Goal: Transaction & Acquisition: Purchase product/service

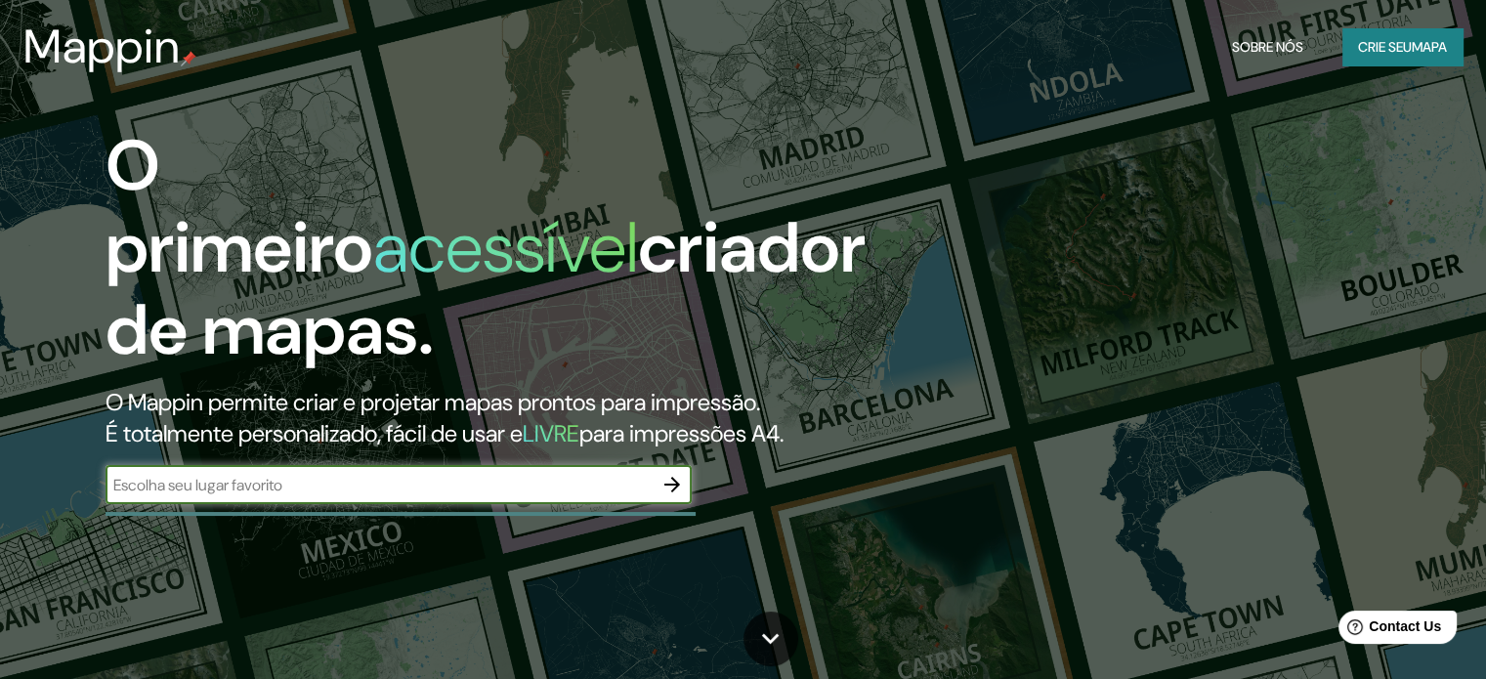
click at [321, 486] on input "text" at bounding box center [379, 485] width 547 height 22
type input "palmas tocantins"
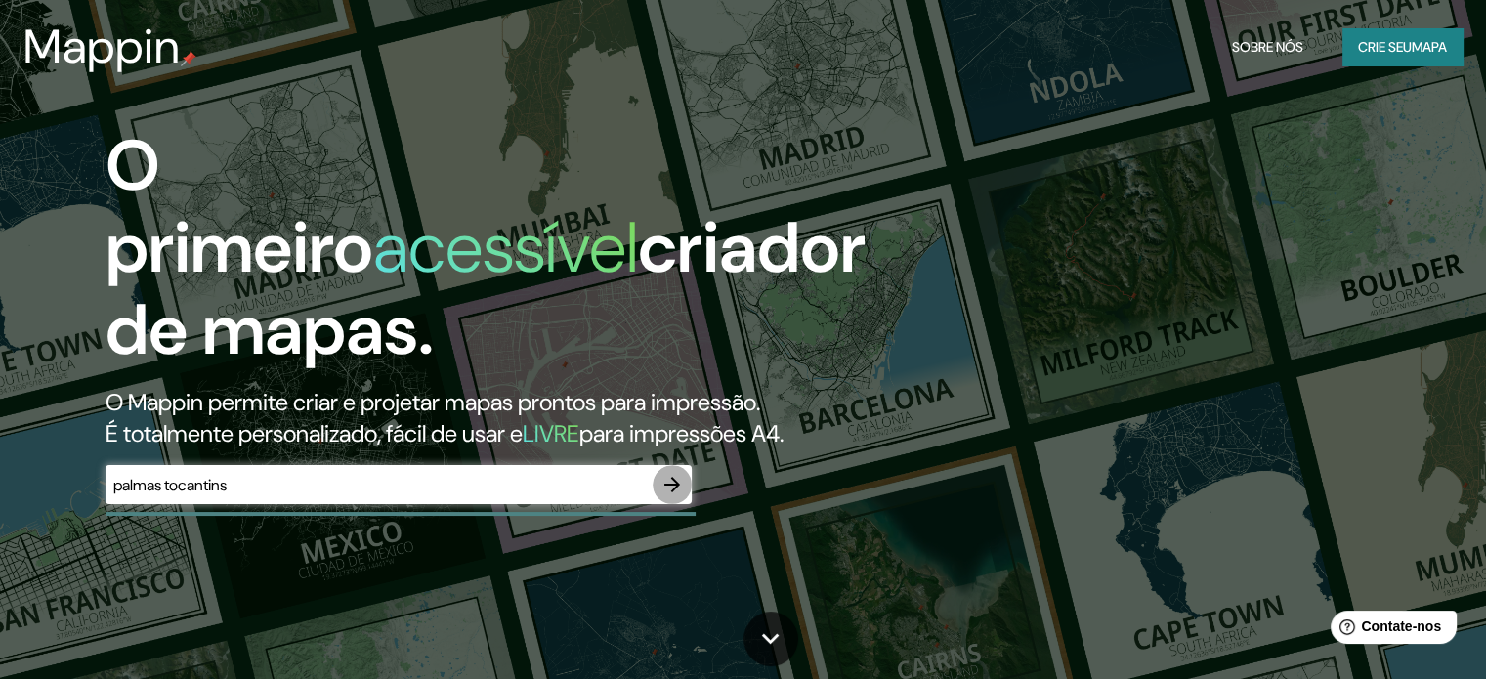
click at [678, 474] on icon "button" at bounding box center [671, 484] width 23 height 23
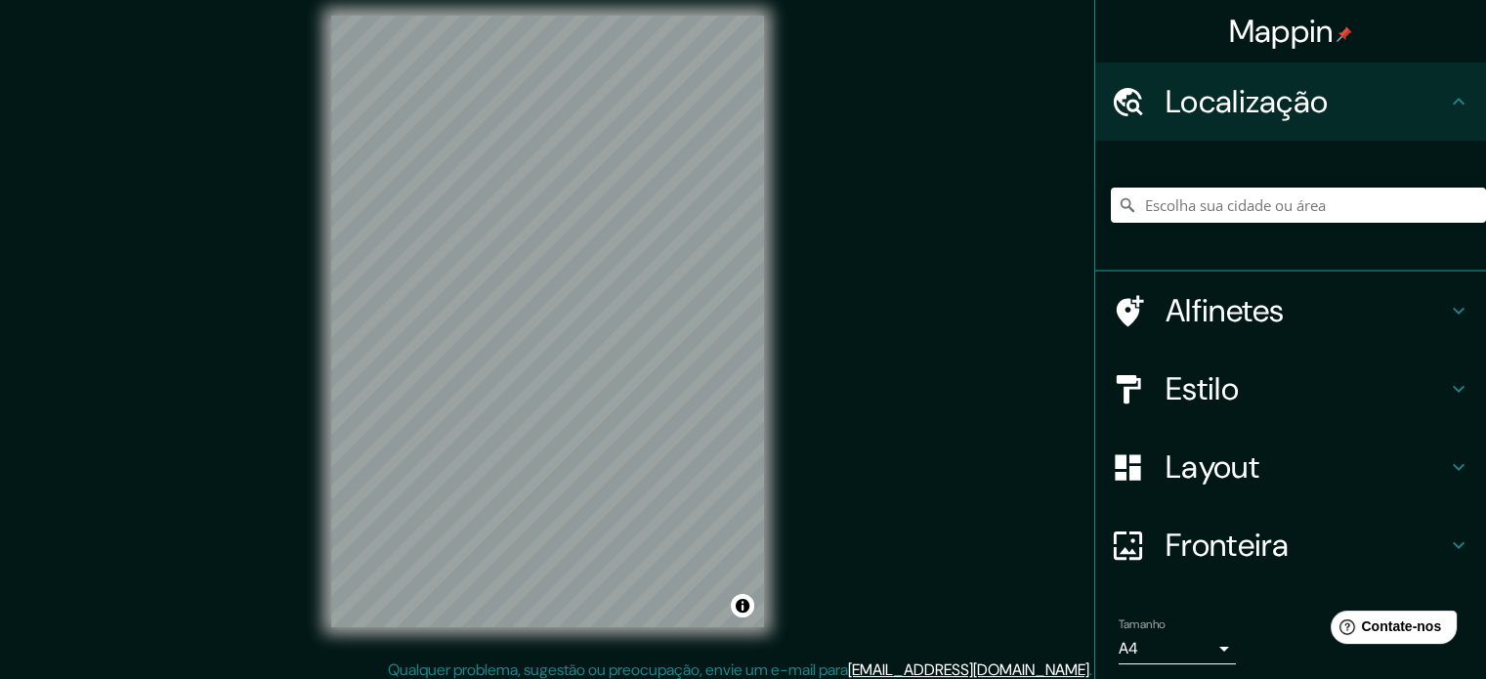
scroll to position [25, 0]
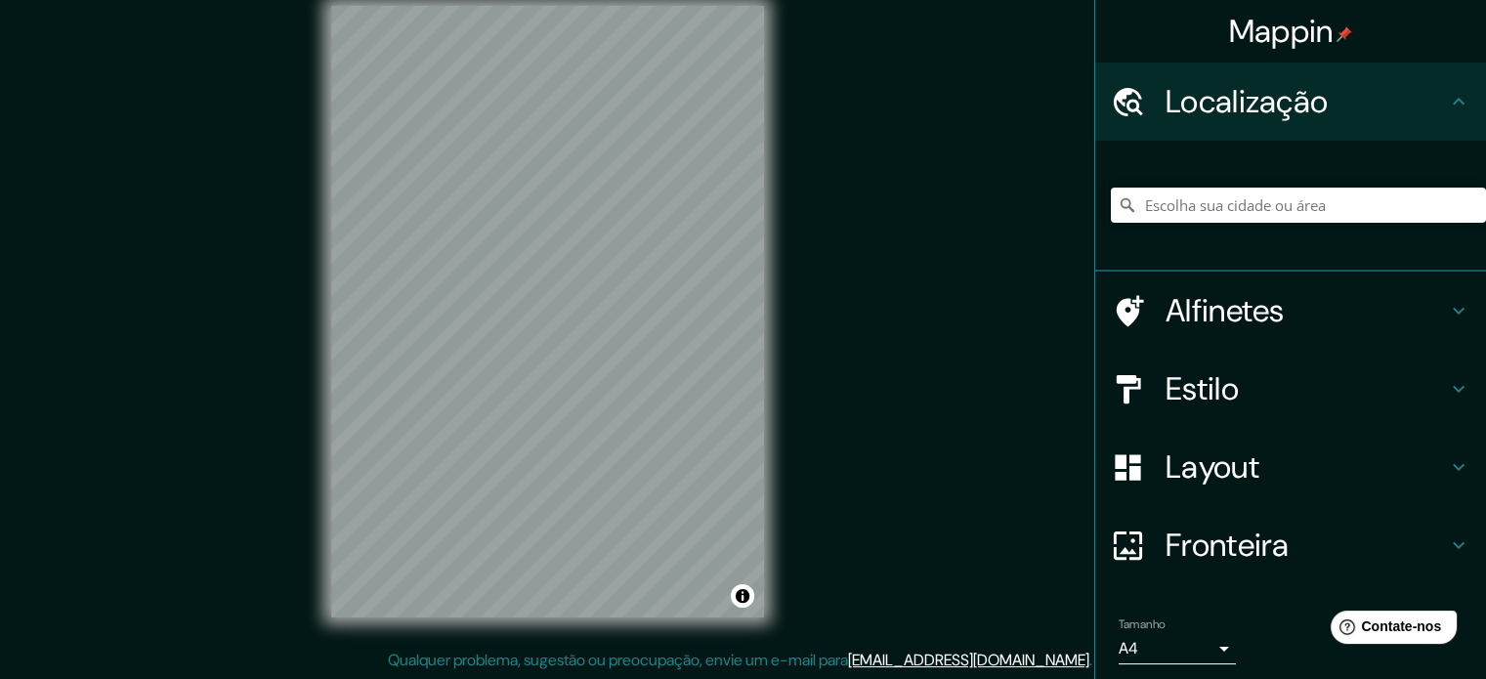
click at [1175, 89] on font "Localização" at bounding box center [1246, 101] width 162 height 41
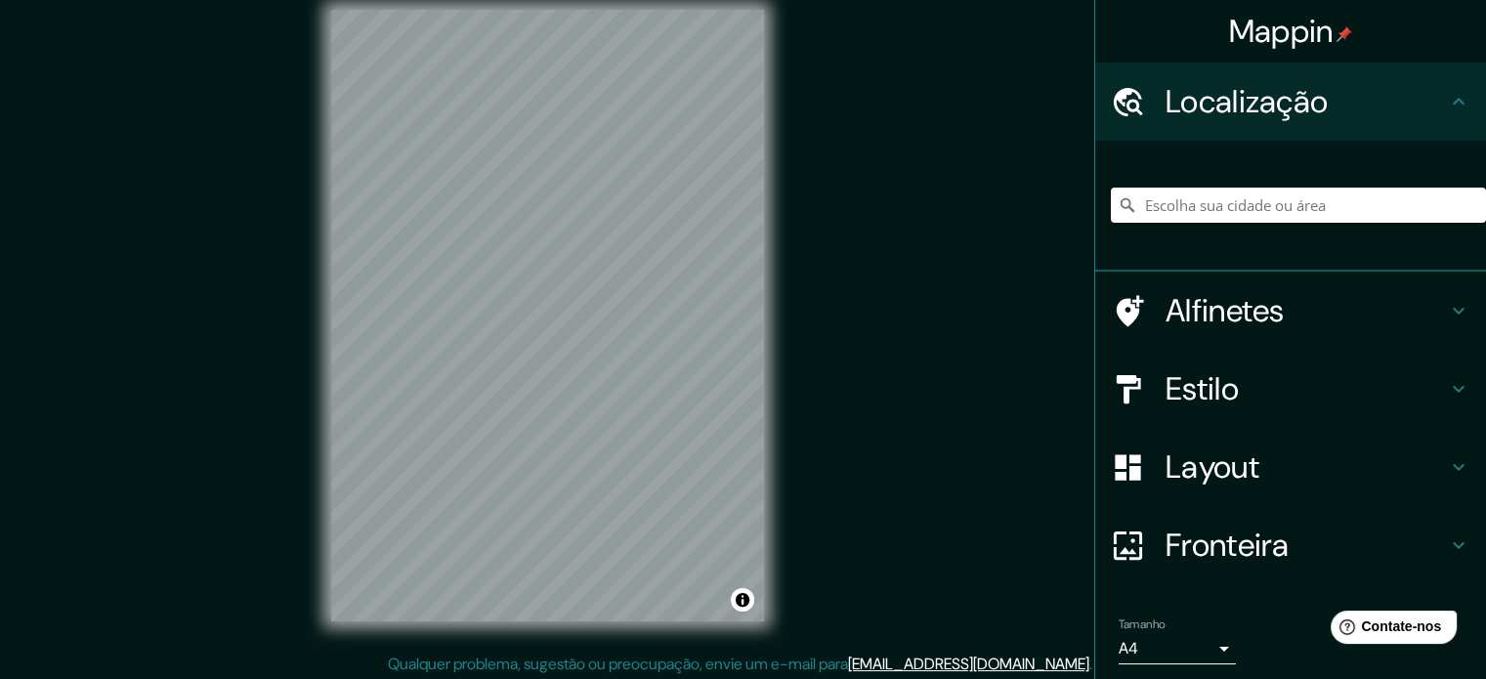
click at [684, 0] on html "Mappin Localização Alfinetes Estilo Layout Fronteira Escolha uma borda. Dica : …" at bounding box center [743, 318] width 1486 height 679
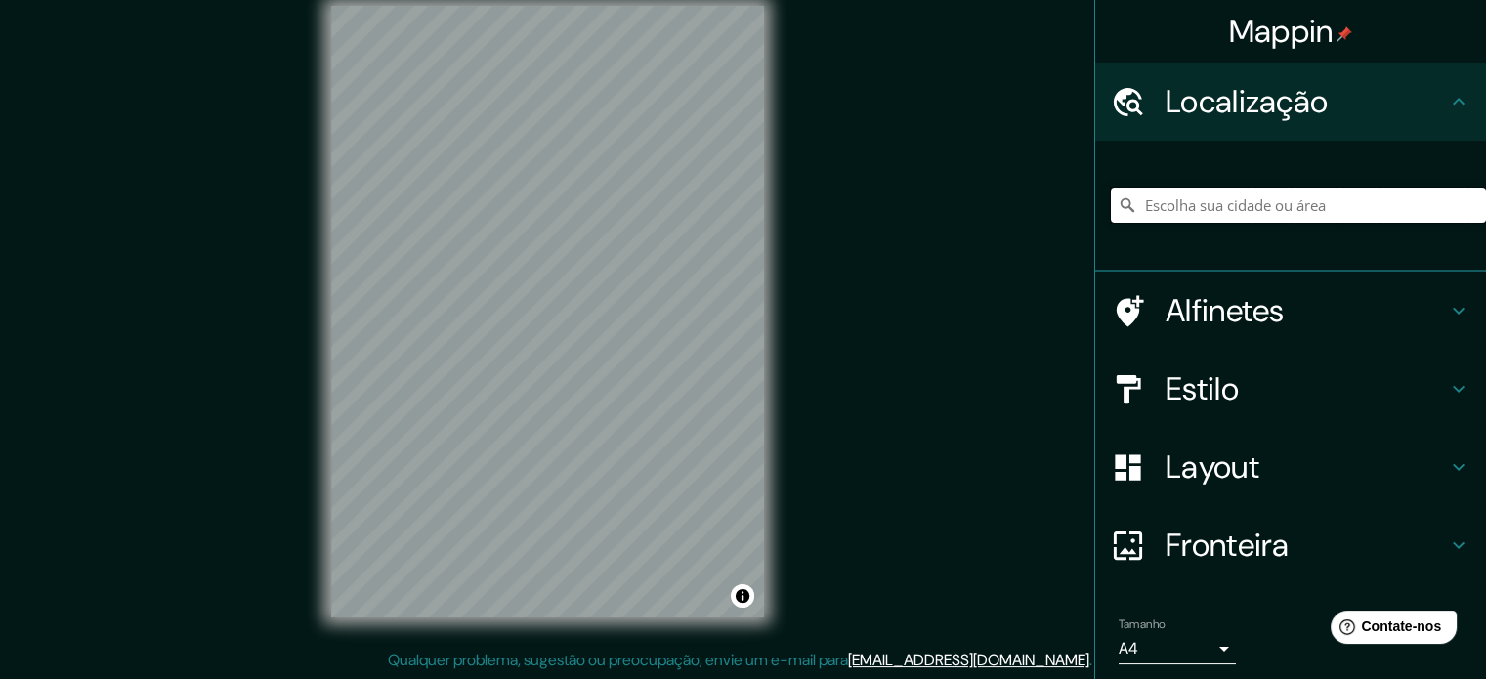
click at [1215, 198] on input "Escolha sua cidade ou área" at bounding box center [1298, 205] width 375 height 35
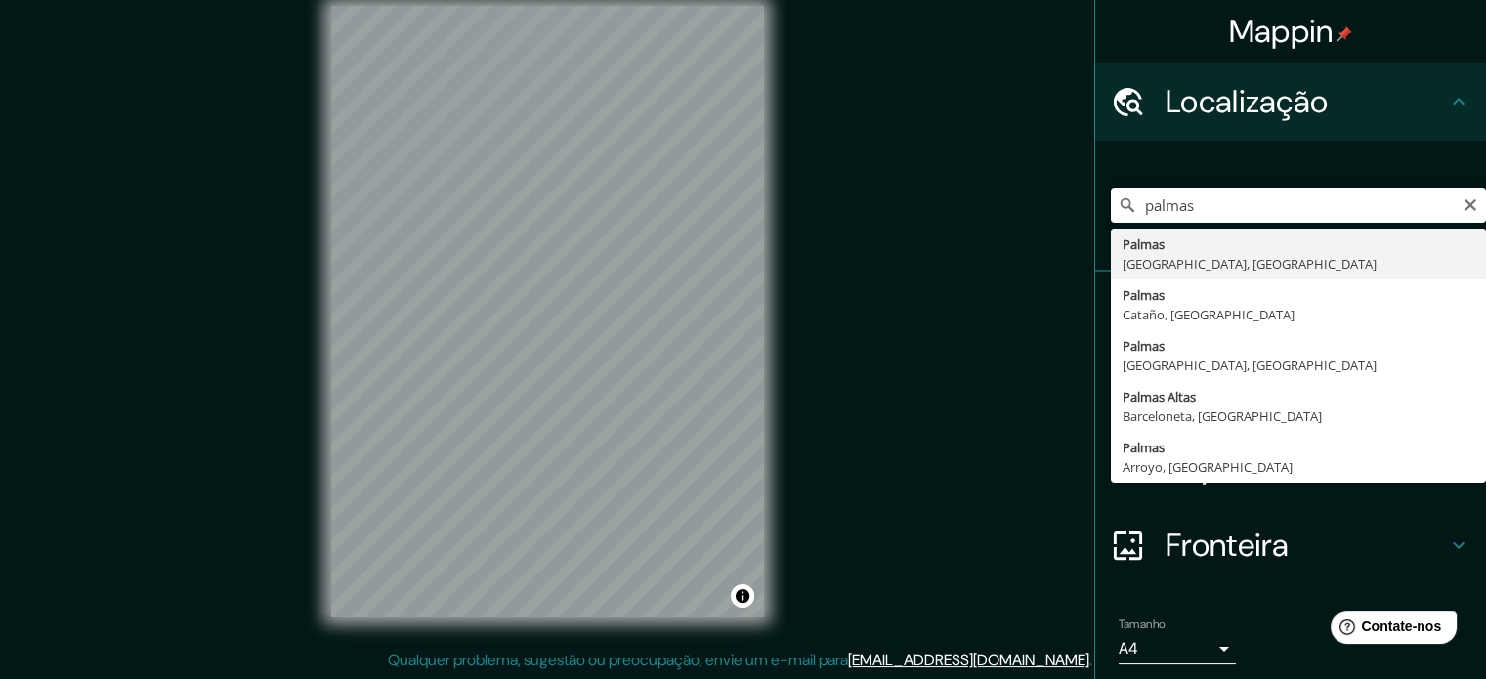
type input "[GEOGRAPHIC_DATA], [GEOGRAPHIC_DATA], [GEOGRAPHIC_DATA]"
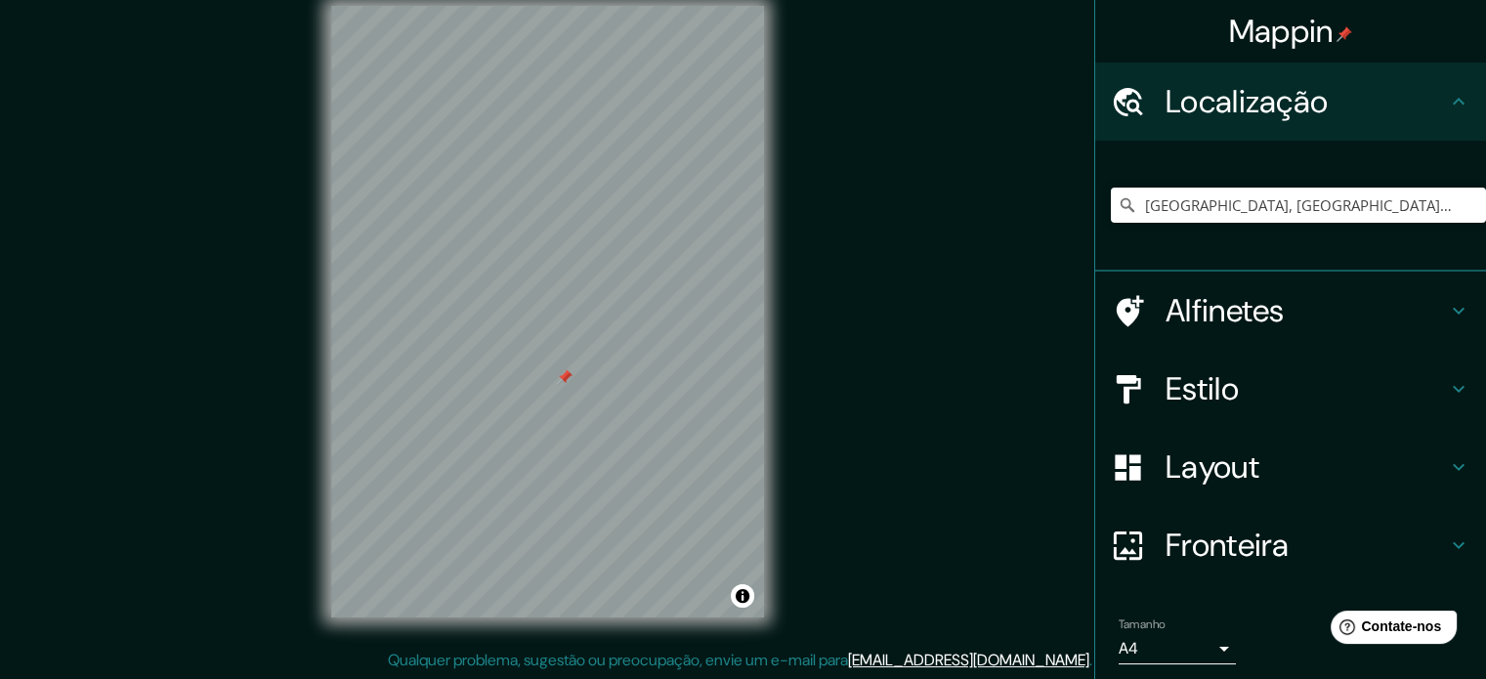
drag, startPoint x: 555, startPoint y: 349, endPoint x: 571, endPoint y: 375, distance: 31.2
click at [571, 375] on div at bounding box center [565, 377] width 16 height 16
click at [1276, 393] on h4 "Estilo" at bounding box center [1305, 388] width 281 height 39
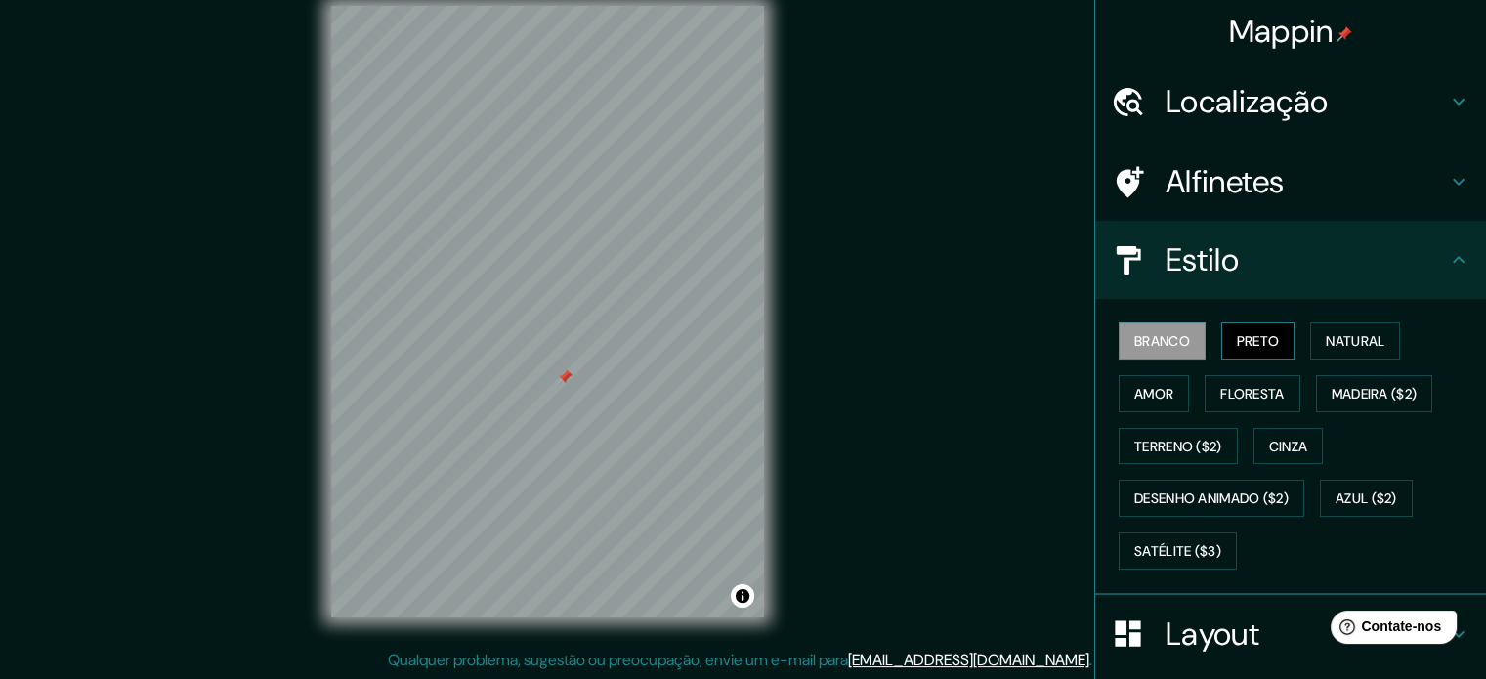
click at [1266, 338] on font "Preto" at bounding box center [1258, 341] width 43 height 18
click at [1159, 389] on font "Amor" at bounding box center [1153, 394] width 39 height 18
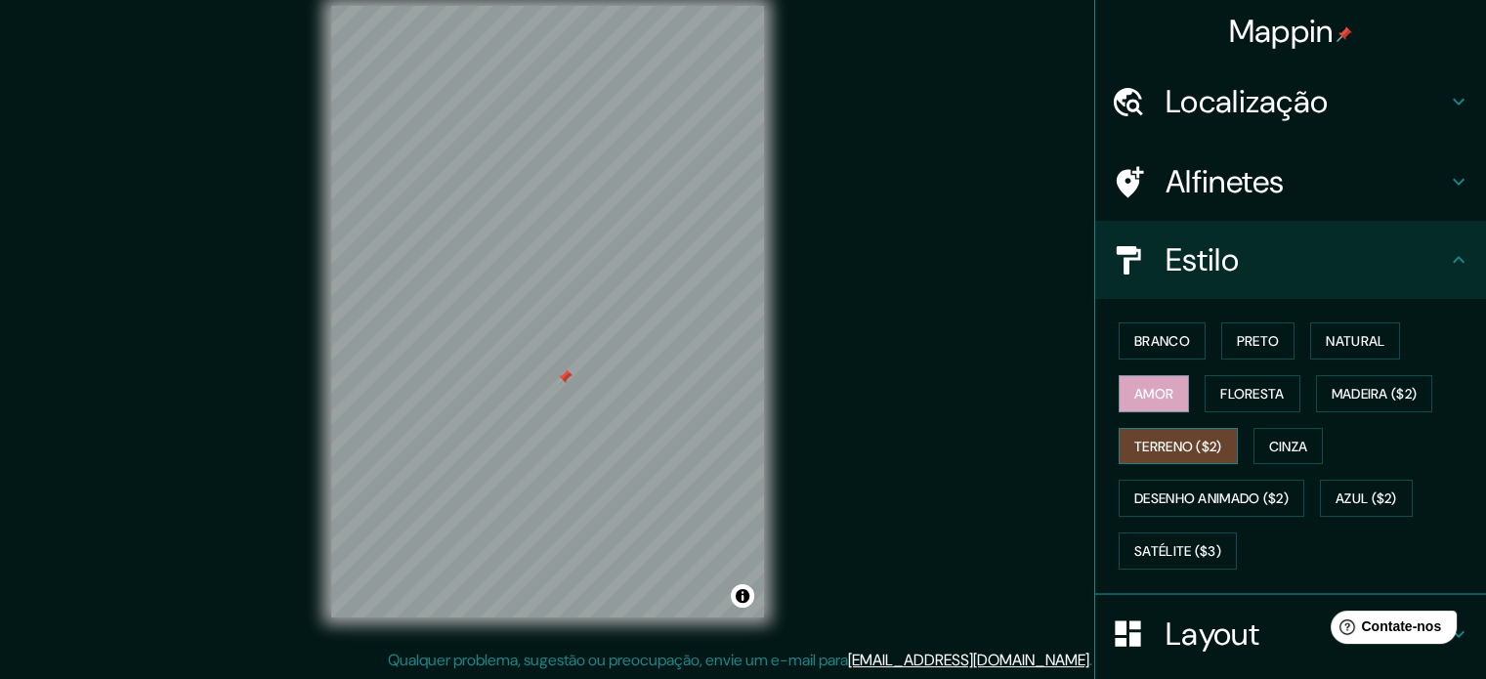
click at [1161, 434] on font "Terreno ($2)" at bounding box center [1178, 446] width 88 height 25
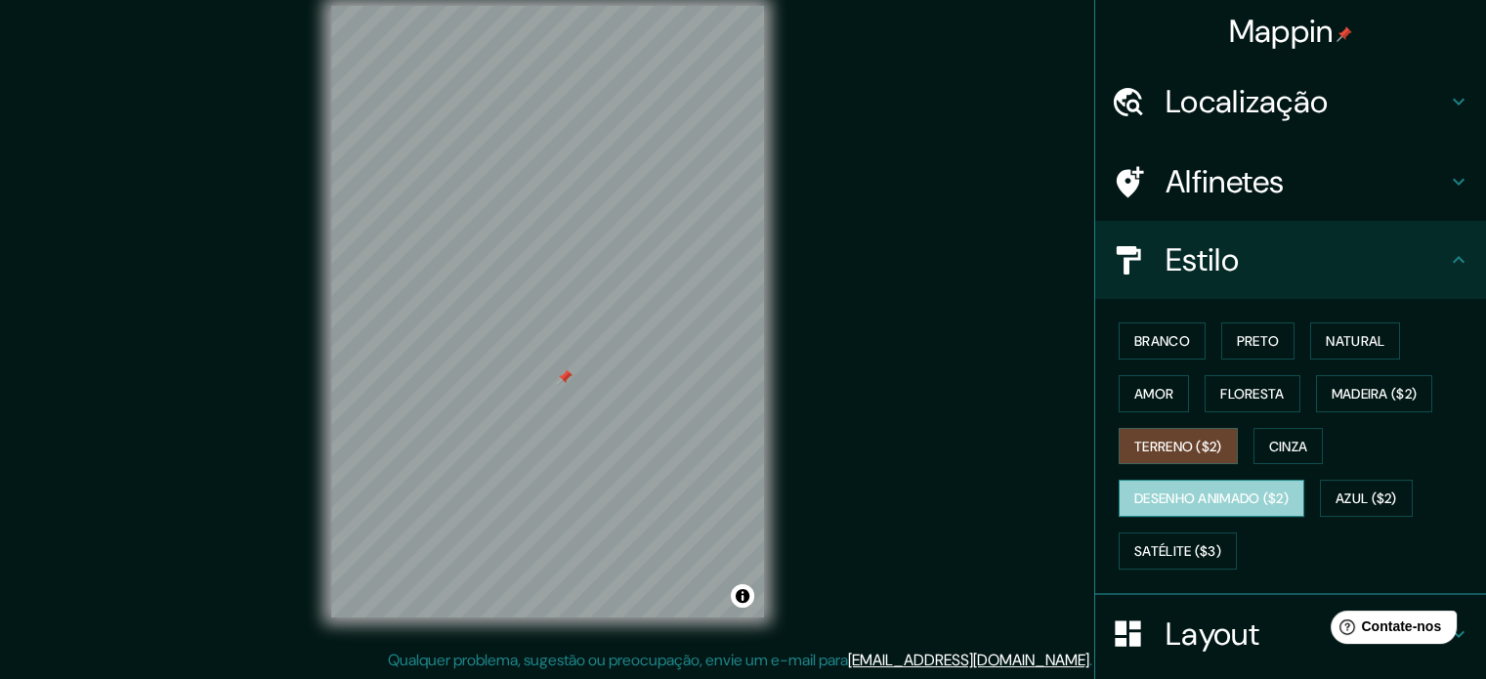
click at [1160, 513] on button "Desenho animado ($2)" at bounding box center [1212, 498] width 186 height 37
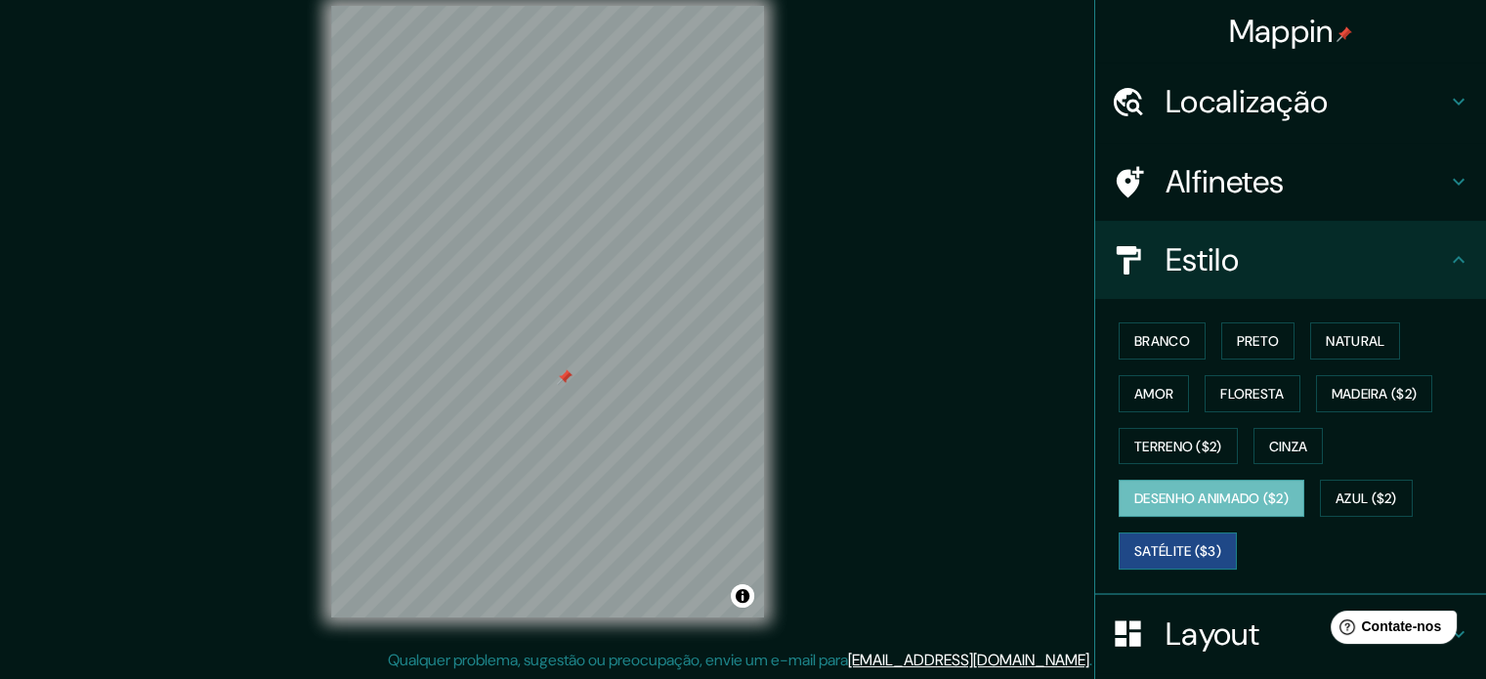
click at [1168, 546] on font "Satélite ($3)" at bounding box center [1177, 551] width 87 height 18
click at [1259, 333] on font "Preto" at bounding box center [1258, 341] width 43 height 18
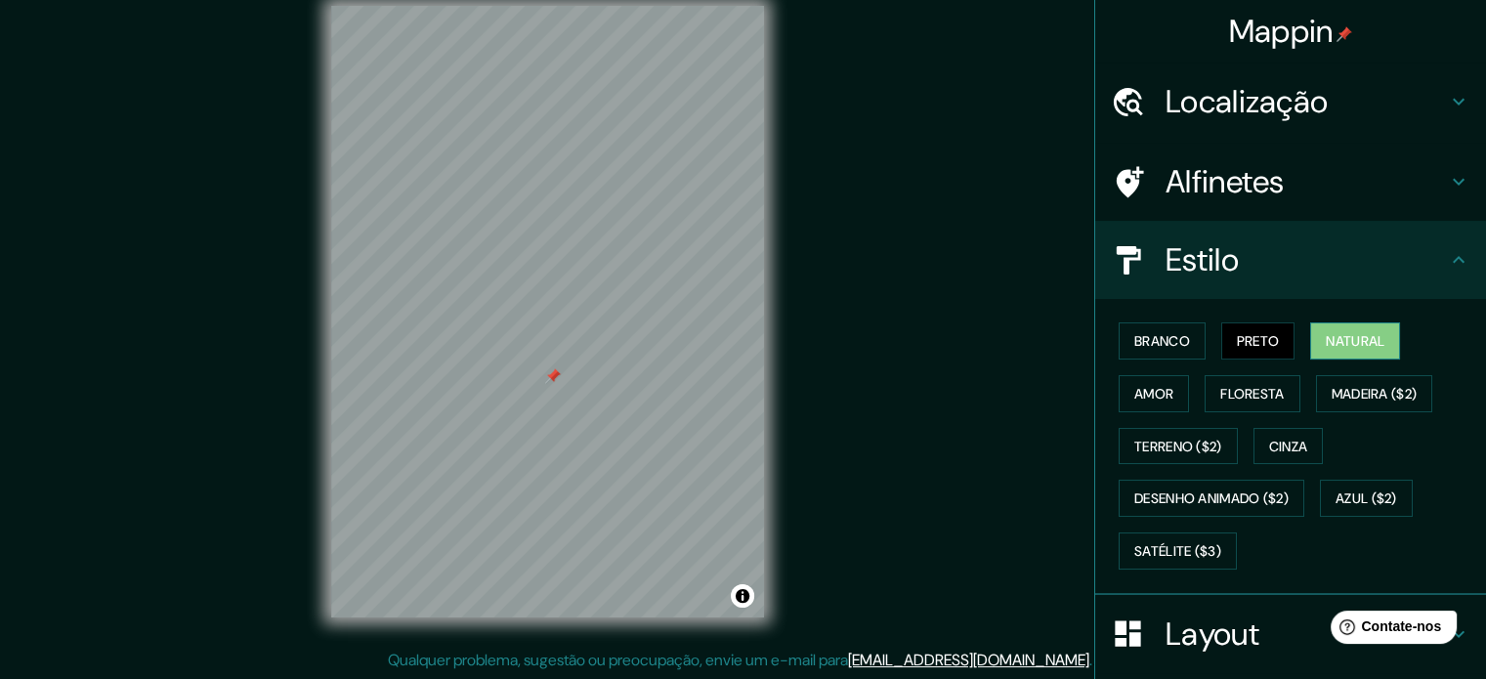
click at [1345, 332] on font "Natural" at bounding box center [1355, 341] width 59 height 18
click at [1161, 344] on font "Branco" at bounding box center [1162, 341] width 56 height 18
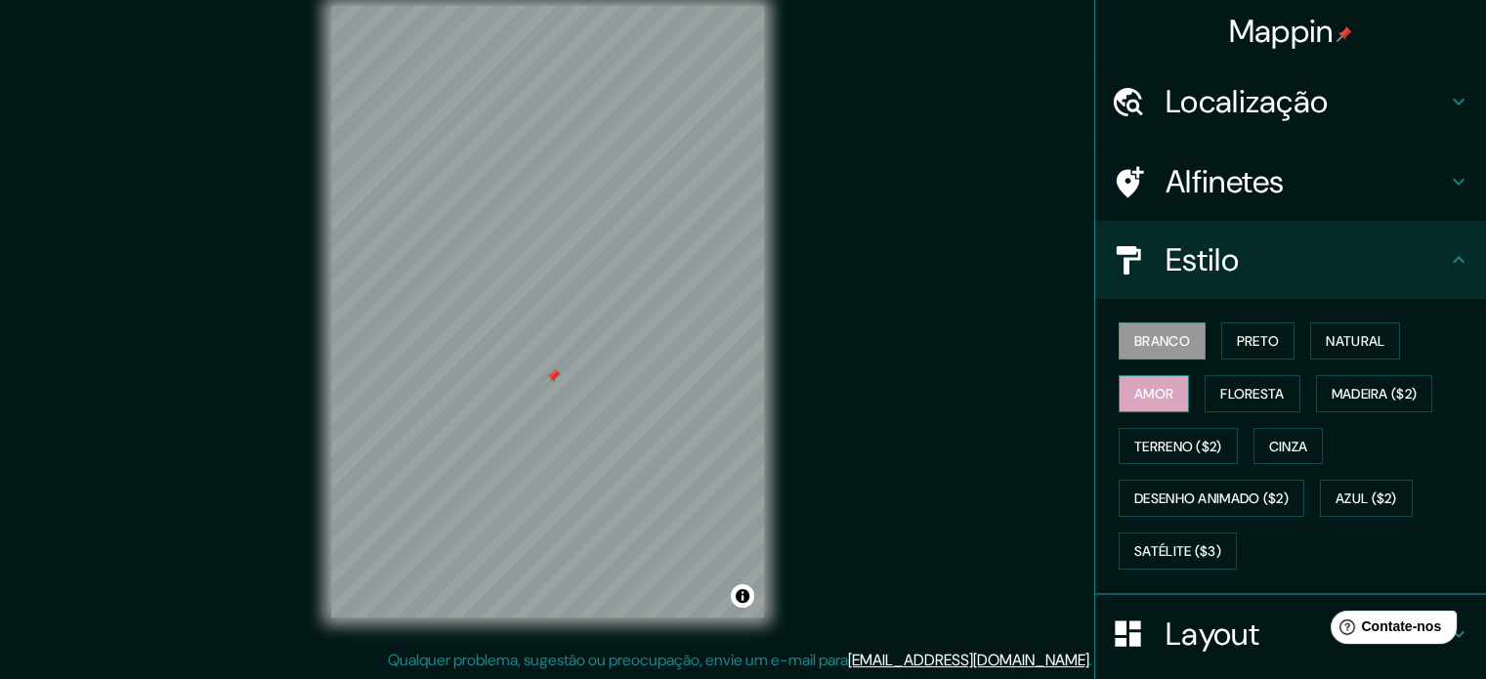
click at [1164, 394] on button "Amor" at bounding box center [1154, 393] width 70 height 37
click at [1348, 385] on font "Madeira ($2)" at bounding box center [1374, 394] width 86 height 18
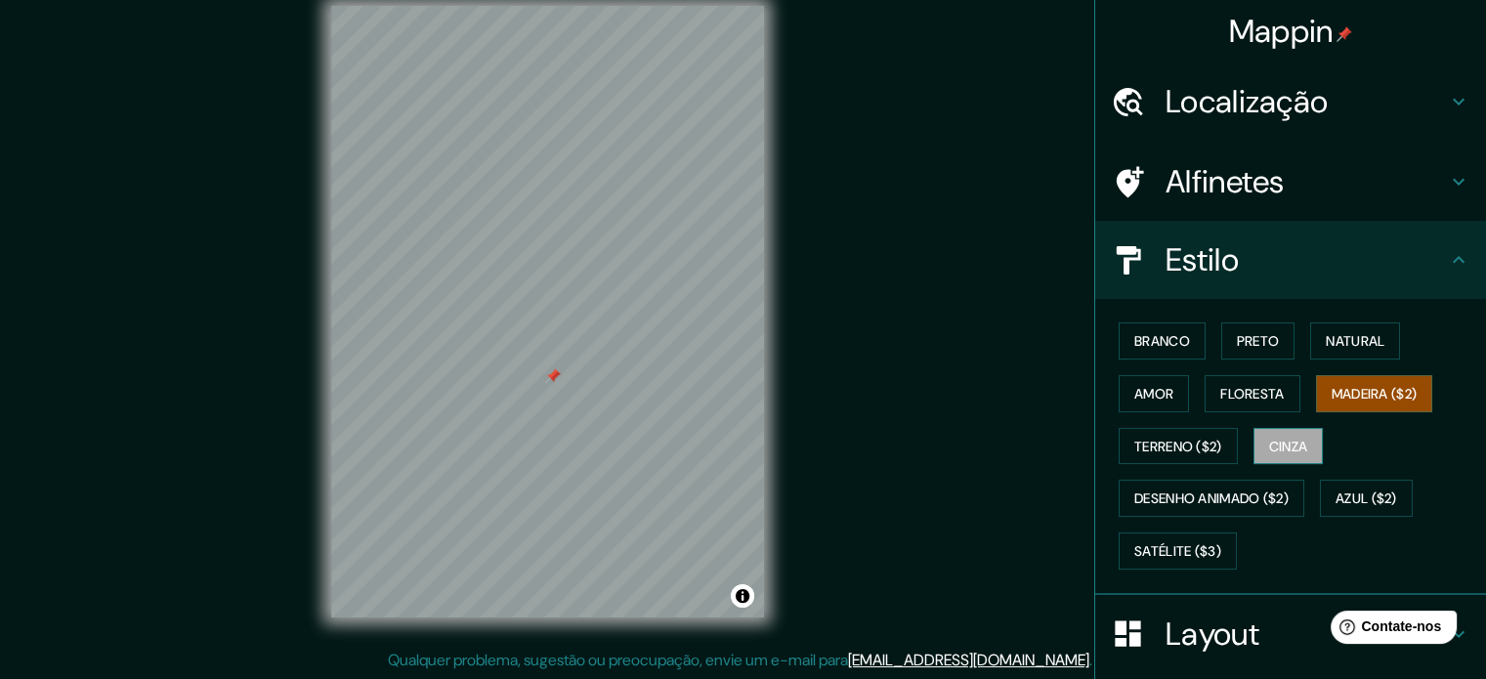
click at [1299, 441] on font "Cinza" at bounding box center [1288, 447] width 39 height 18
click at [1164, 544] on font "Satélite ($3)" at bounding box center [1177, 551] width 87 height 18
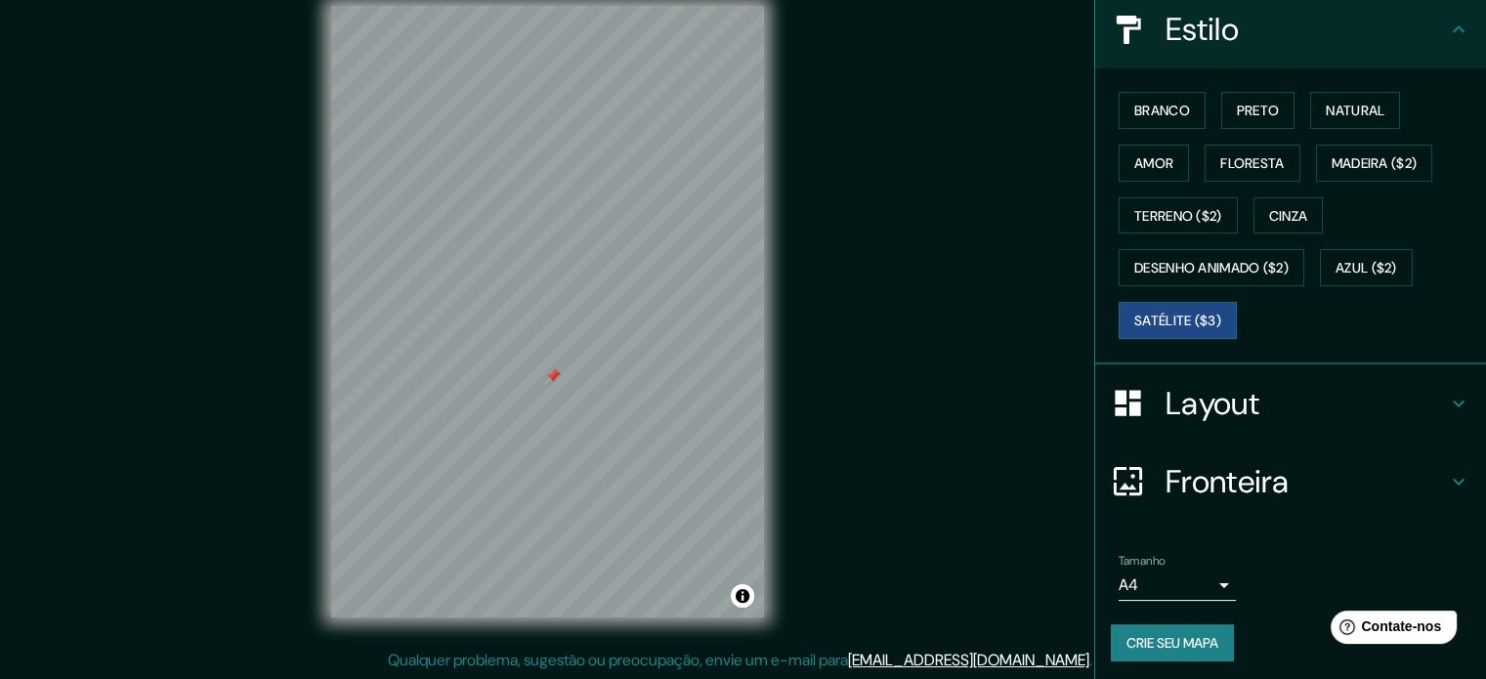
click at [1313, 486] on h4 "Fronteira" at bounding box center [1305, 481] width 281 height 39
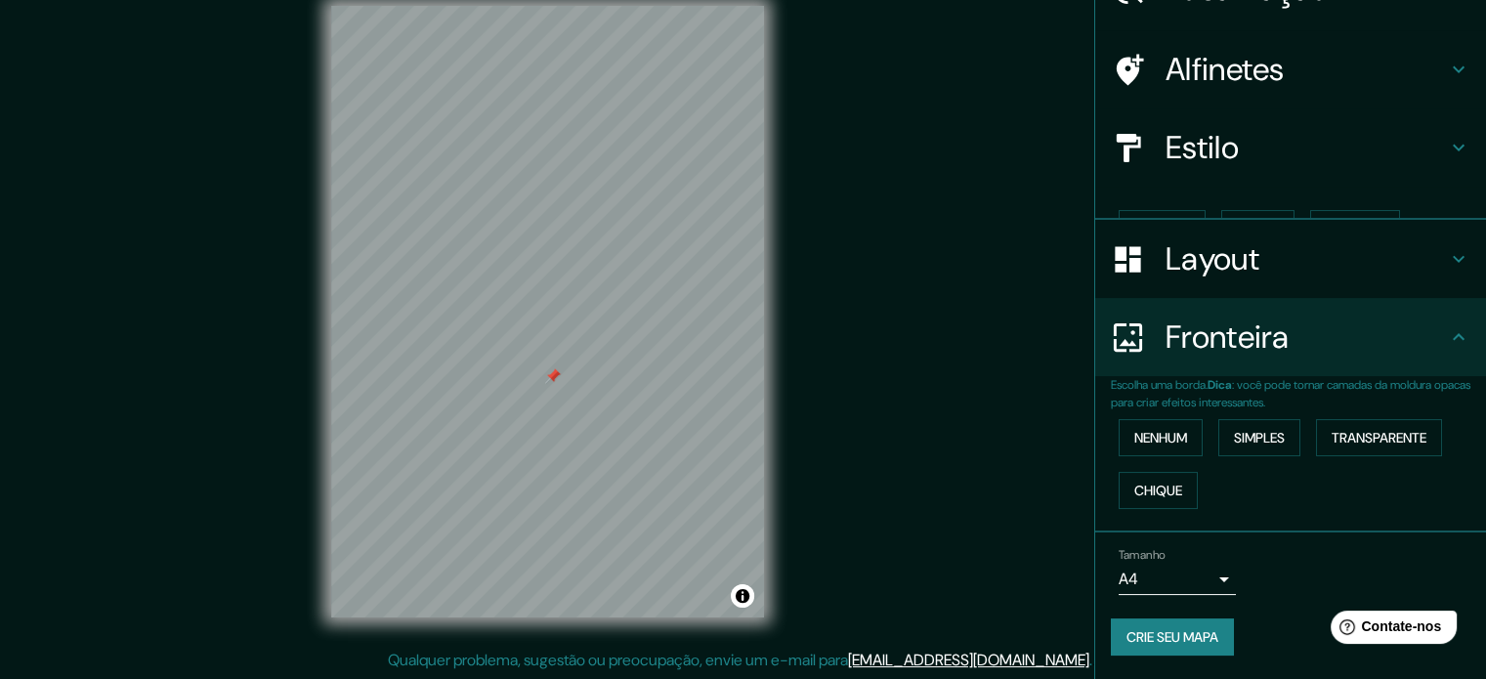
scroll to position [78, 0]
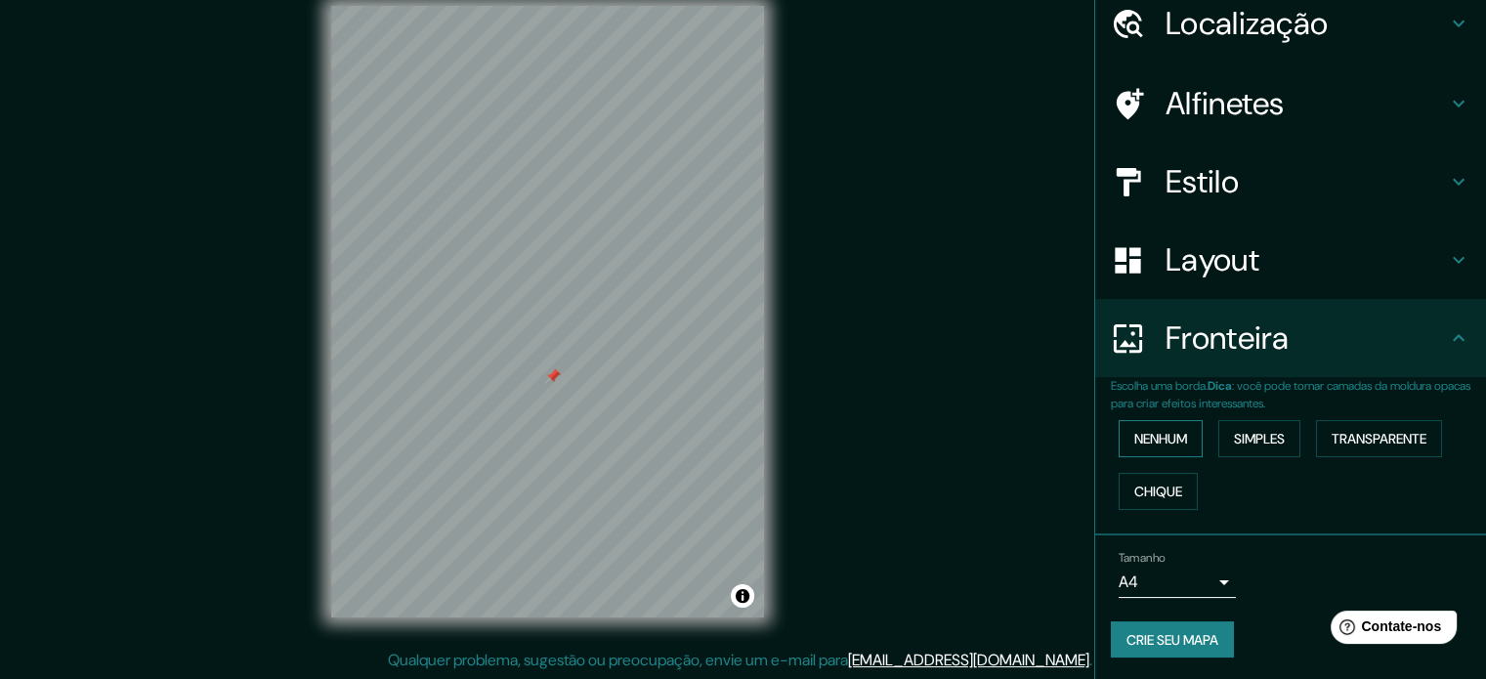
click at [1149, 448] on font "Nenhum" at bounding box center [1160, 438] width 53 height 25
click at [1247, 447] on font "Simples" at bounding box center [1259, 438] width 51 height 25
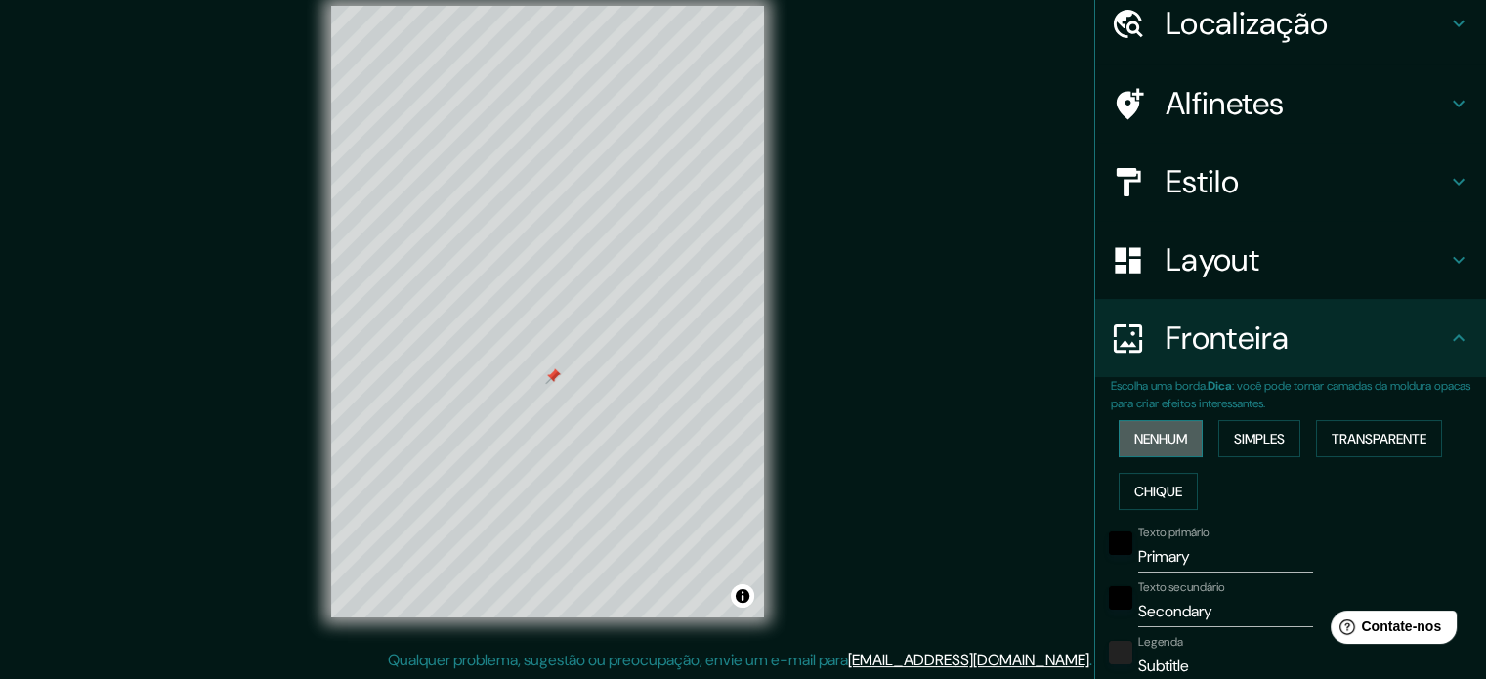
click at [1143, 438] on font "Nenhum" at bounding box center [1160, 439] width 53 height 18
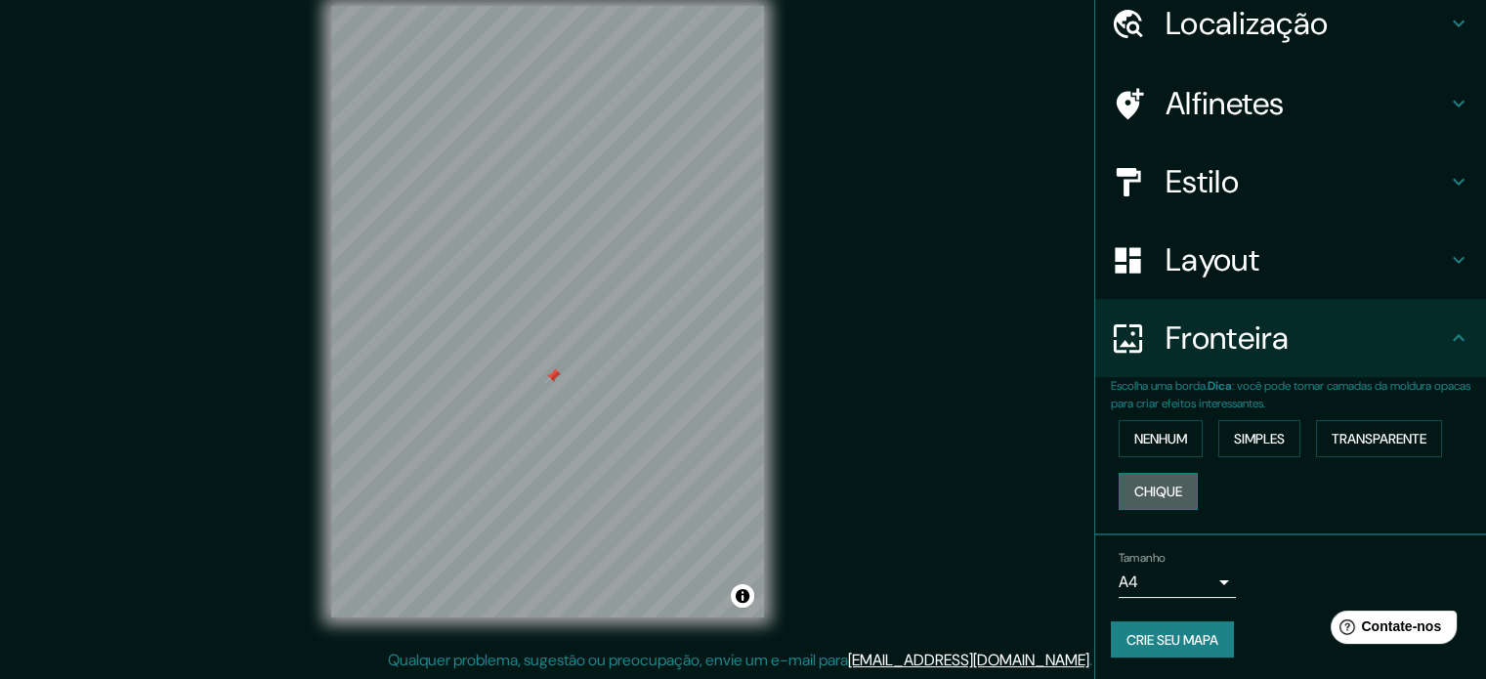
click at [1147, 476] on button "Chique" at bounding box center [1158, 491] width 79 height 37
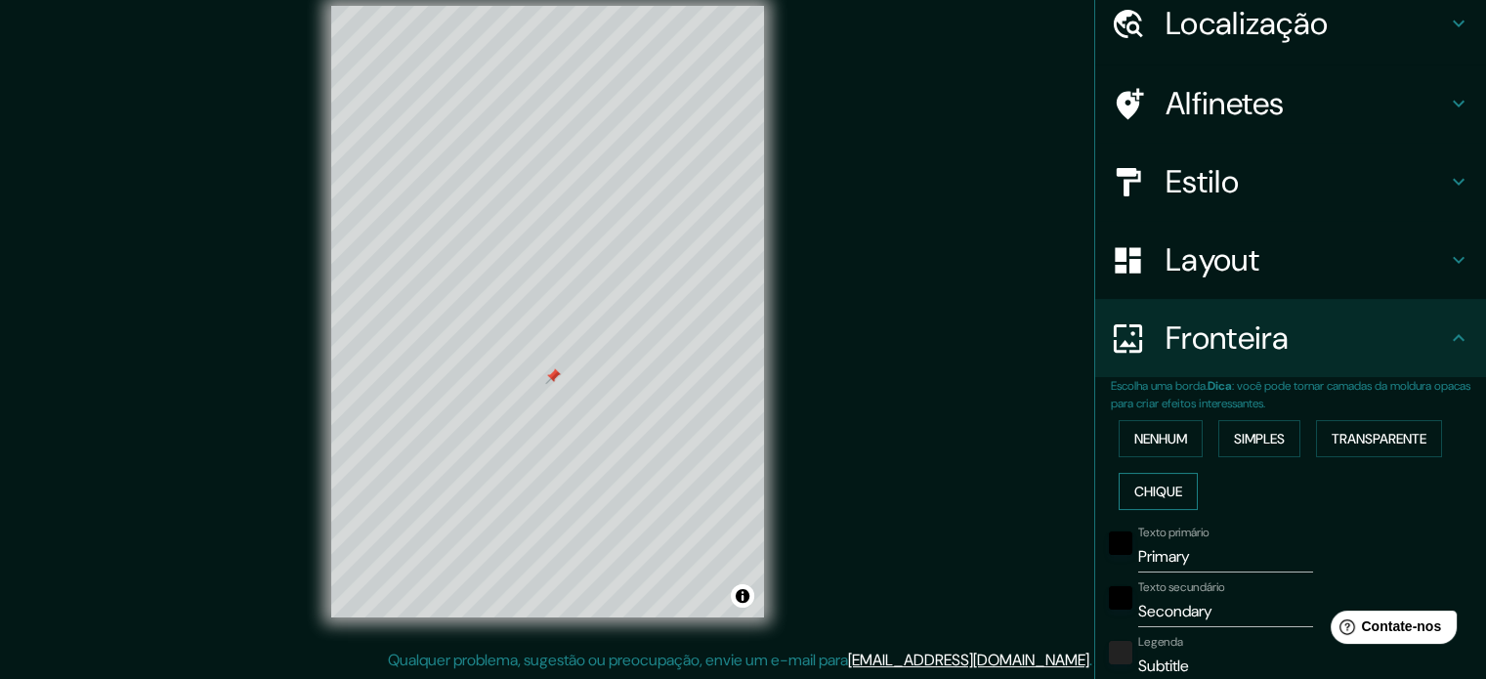
click at [1147, 476] on button "Chique" at bounding box center [1158, 491] width 79 height 37
type input "177"
type input "35"
type input "18"
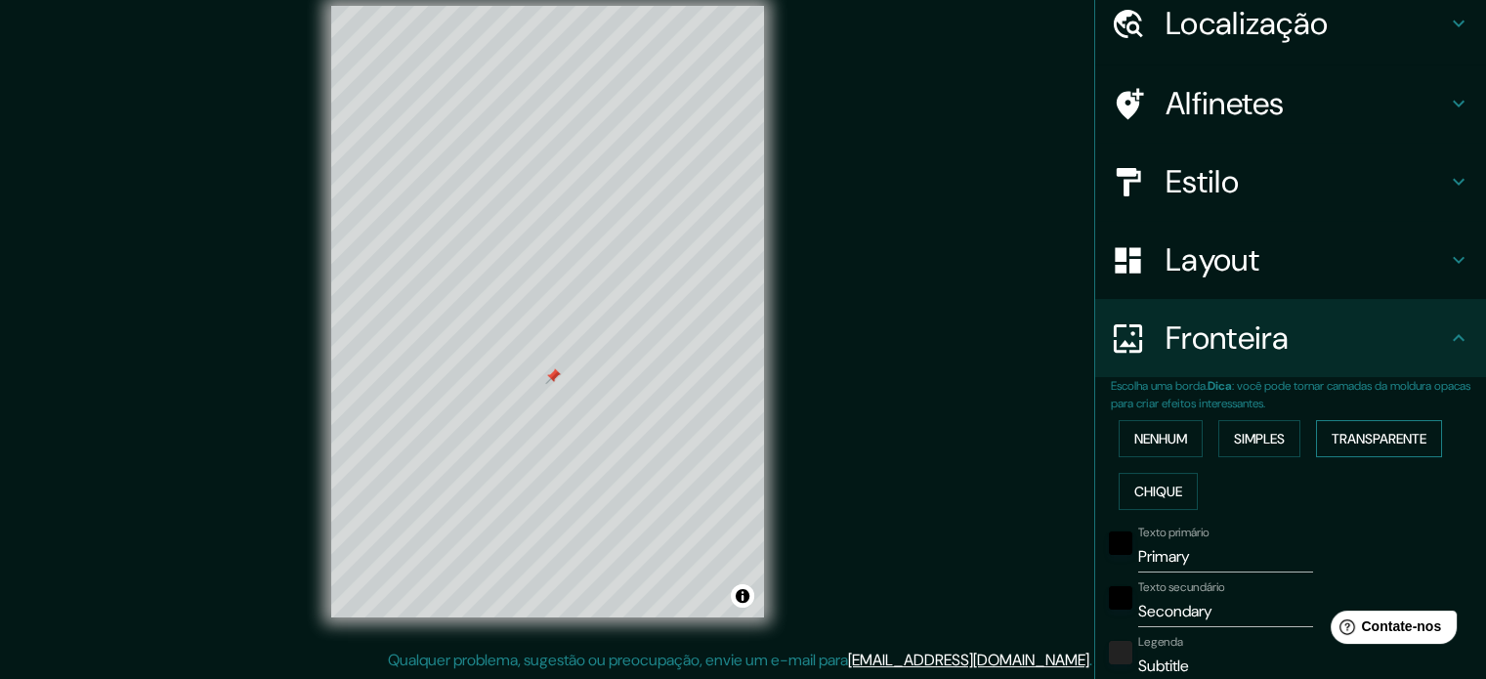
click at [1362, 437] on font "Transparente" at bounding box center [1378, 439] width 95 height 18
click at [1157, 438] on font "Nenhum" at bounding box center [1160, 439] width 53 height 18
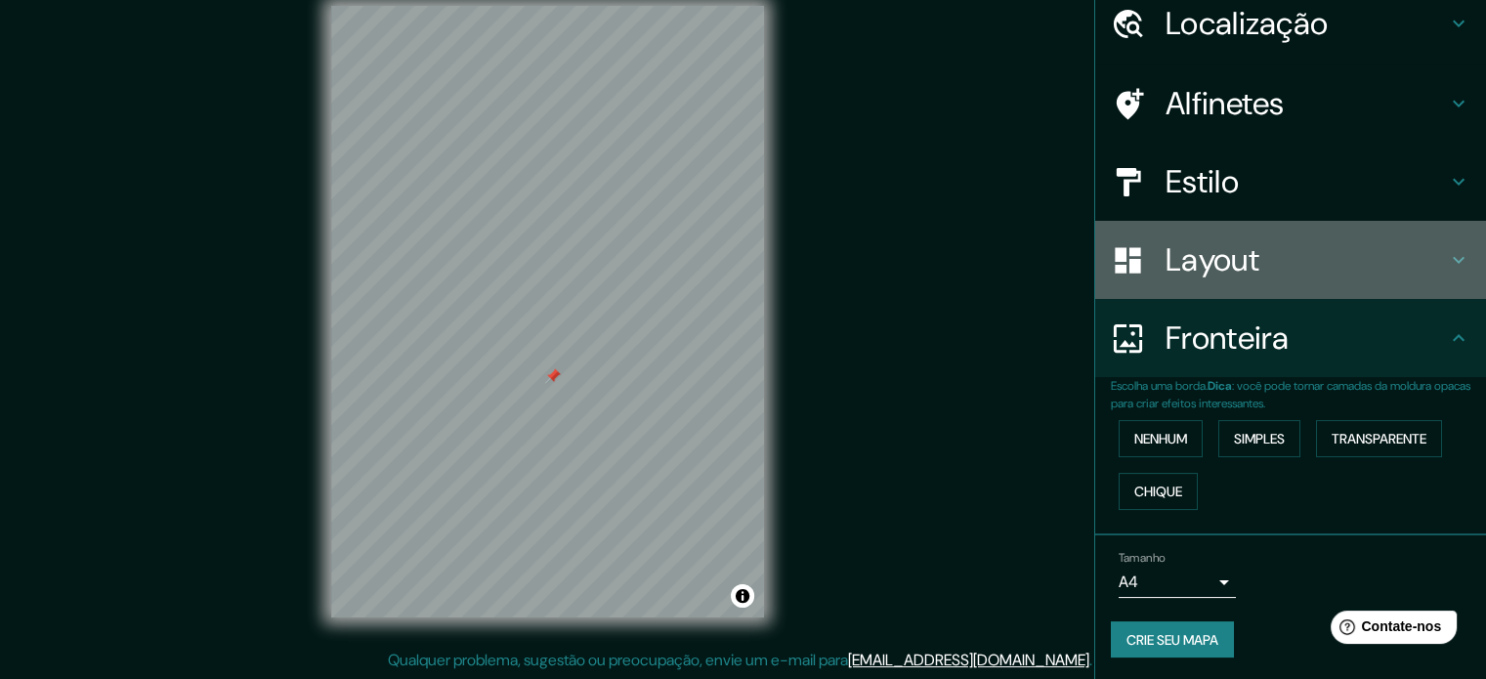
click at [1178, 251] on font "Layout" at bounding box center [1212, 259] width 94 height 41
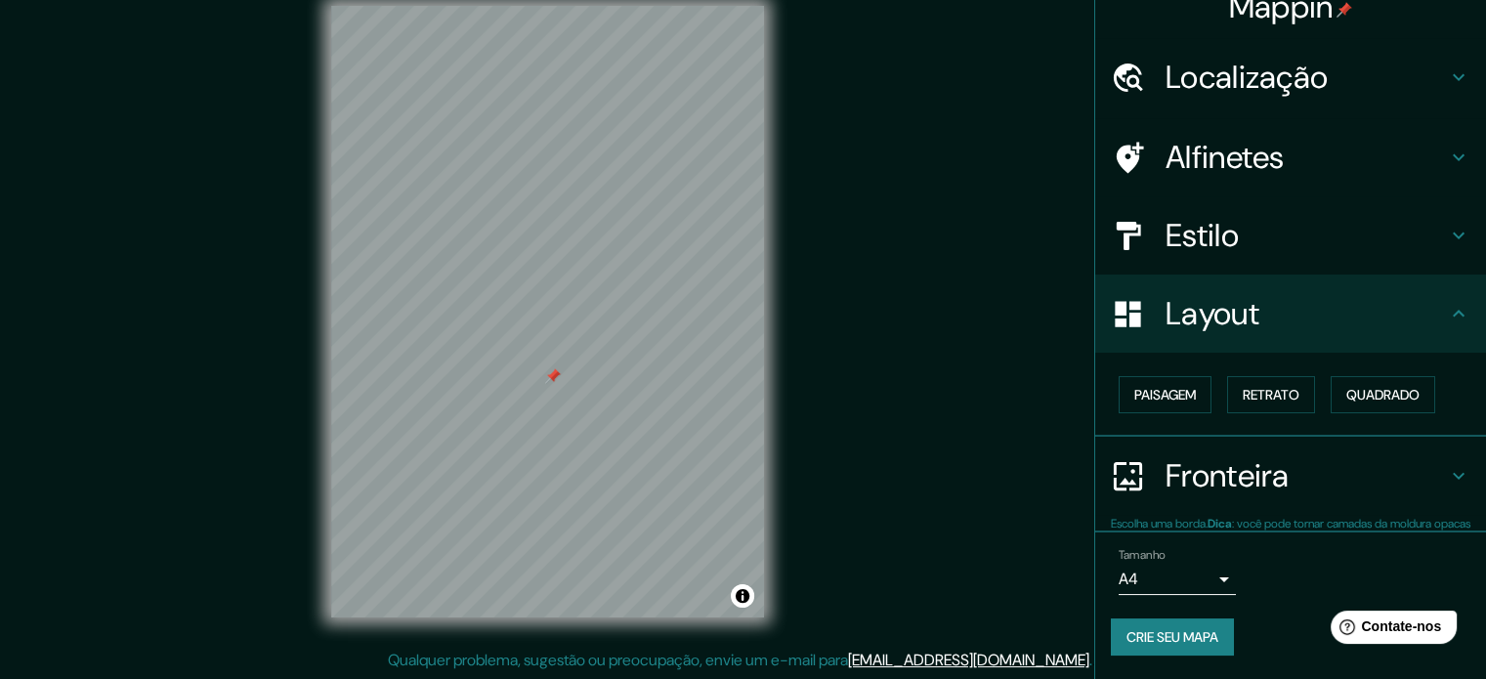
scroll to position [23, 0]
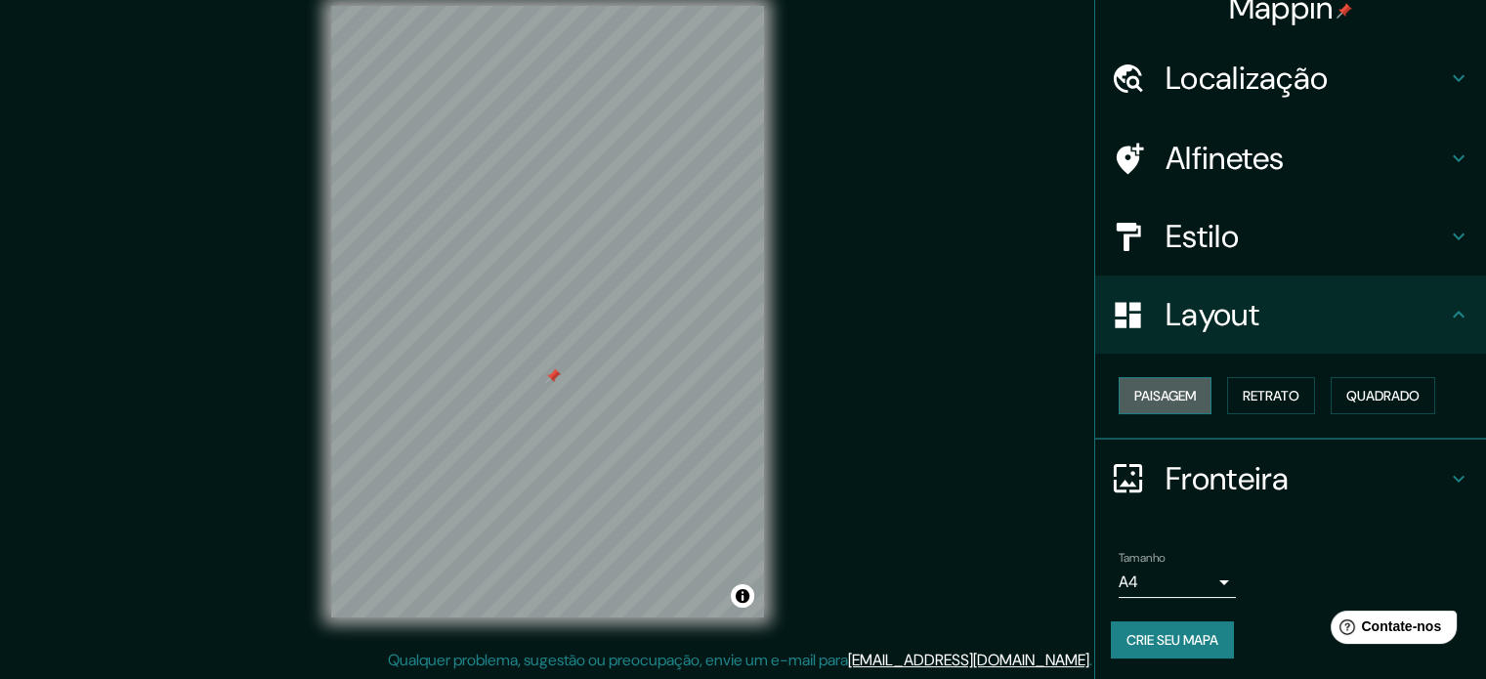
click at [1162, 400] on font "Paisagem" at bounding box center [1165, 396] width 62 height 18
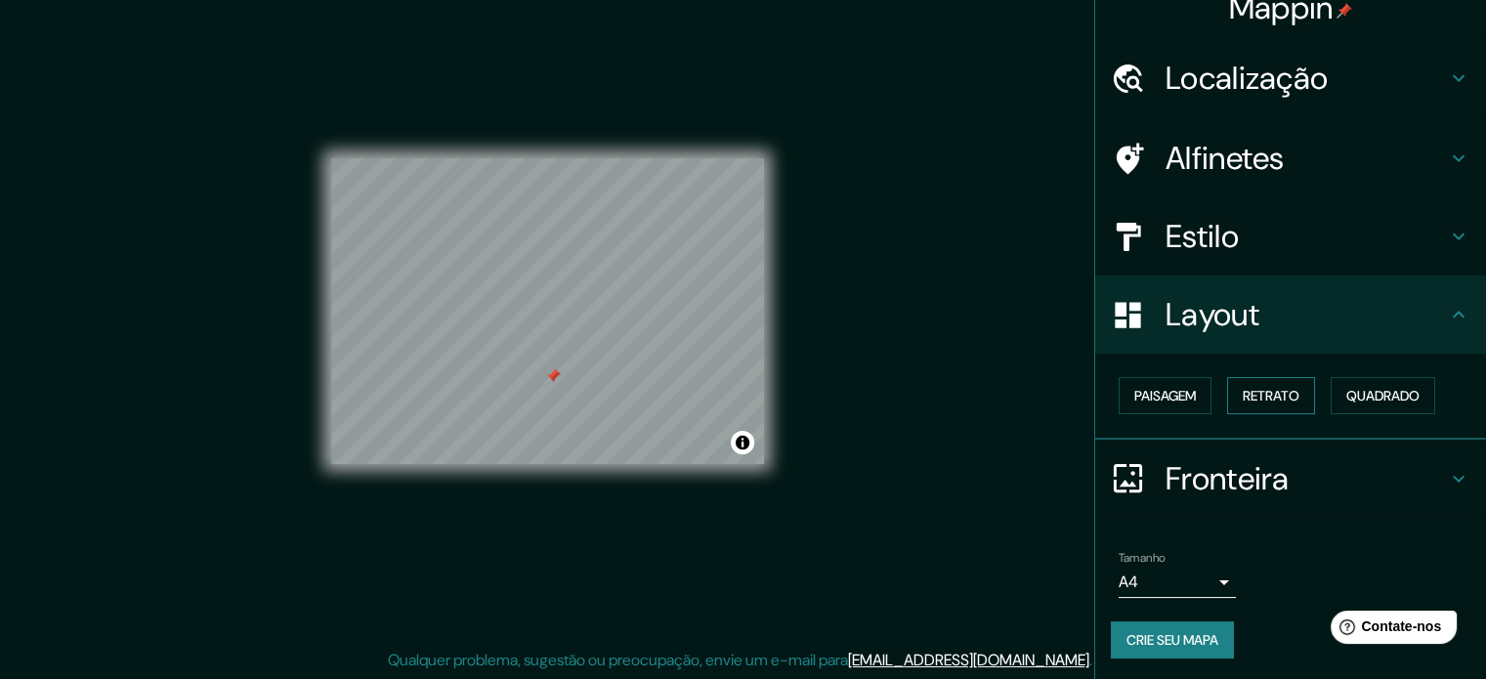
click at [1293, 388] on button "Retrato" at bounding box center [1271, 395] width 88 height 37
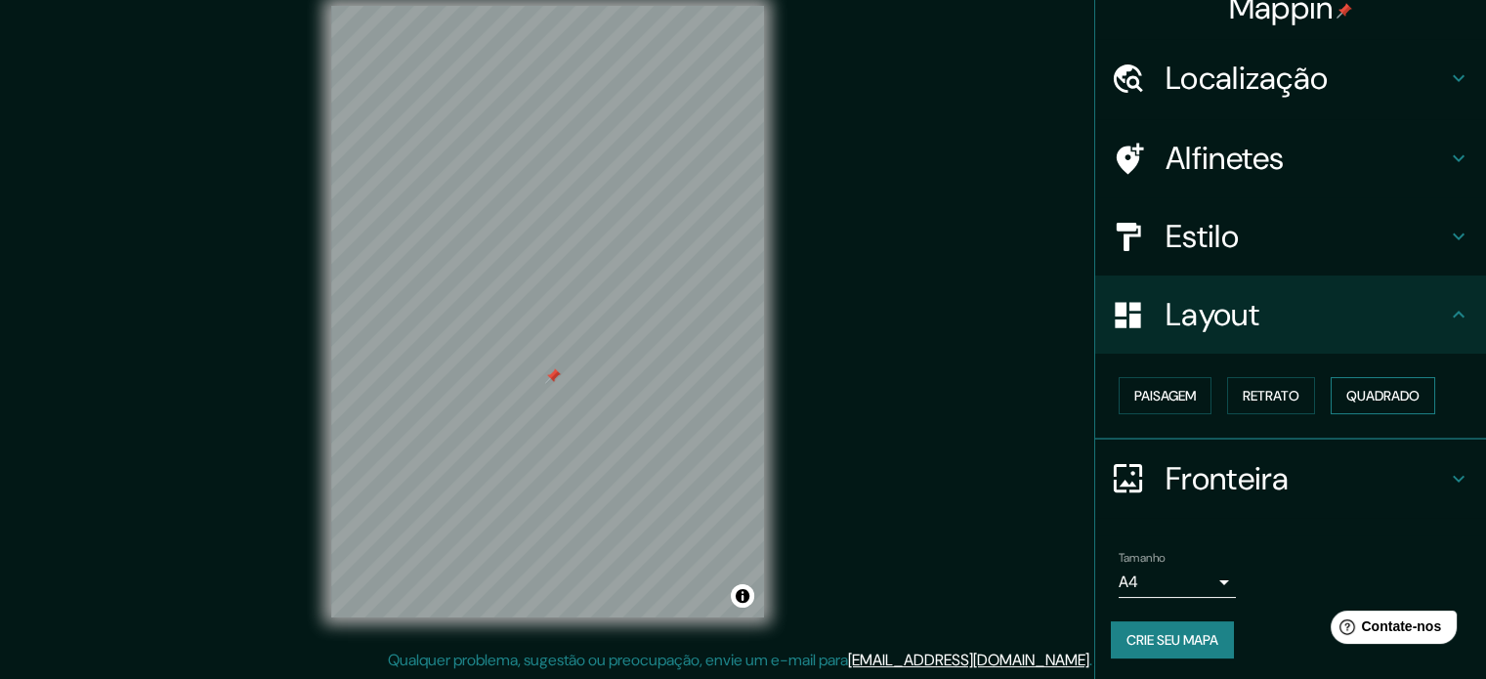
click at [1399, 388] on font "Quadrado" at bounding box center [1382, 396] width 73 height 18
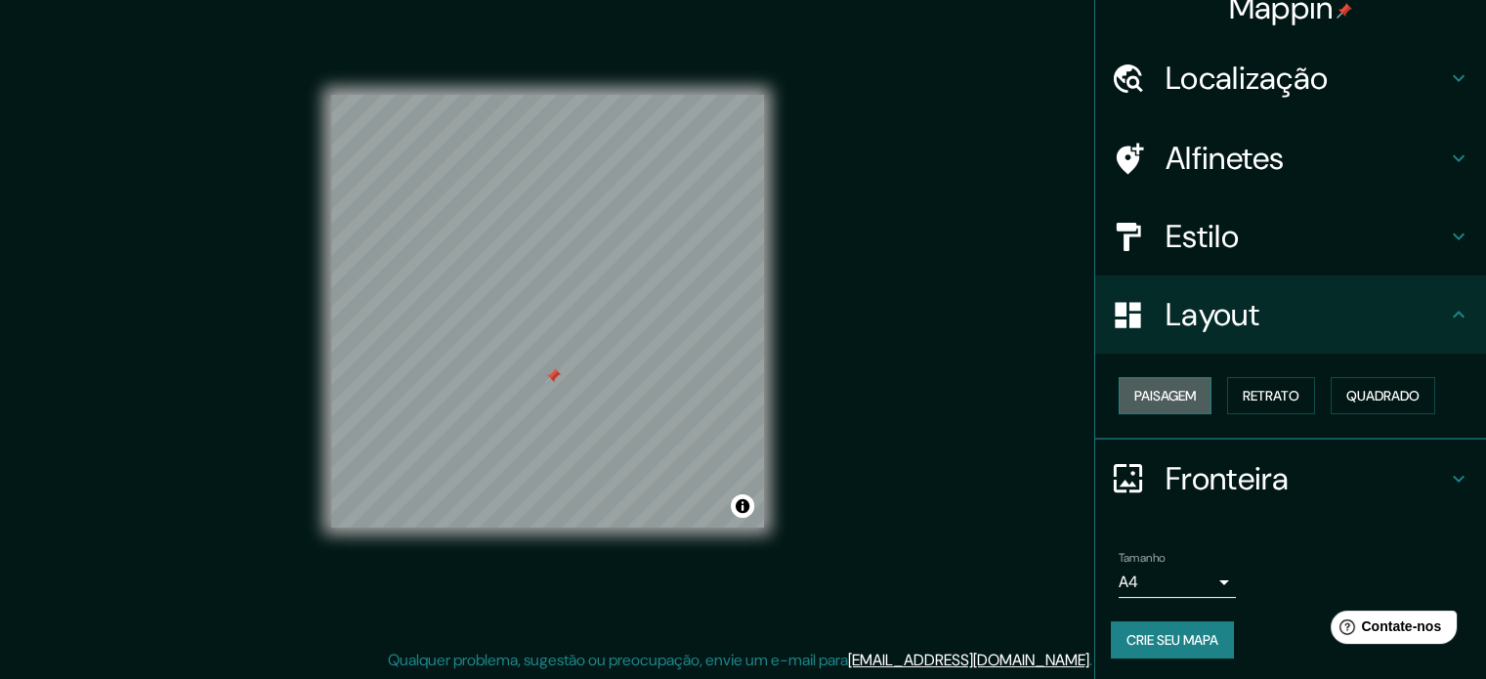
click at [1171, 390] on font "Paisagem" at bounding box center [1165, 396] width 62 height 18
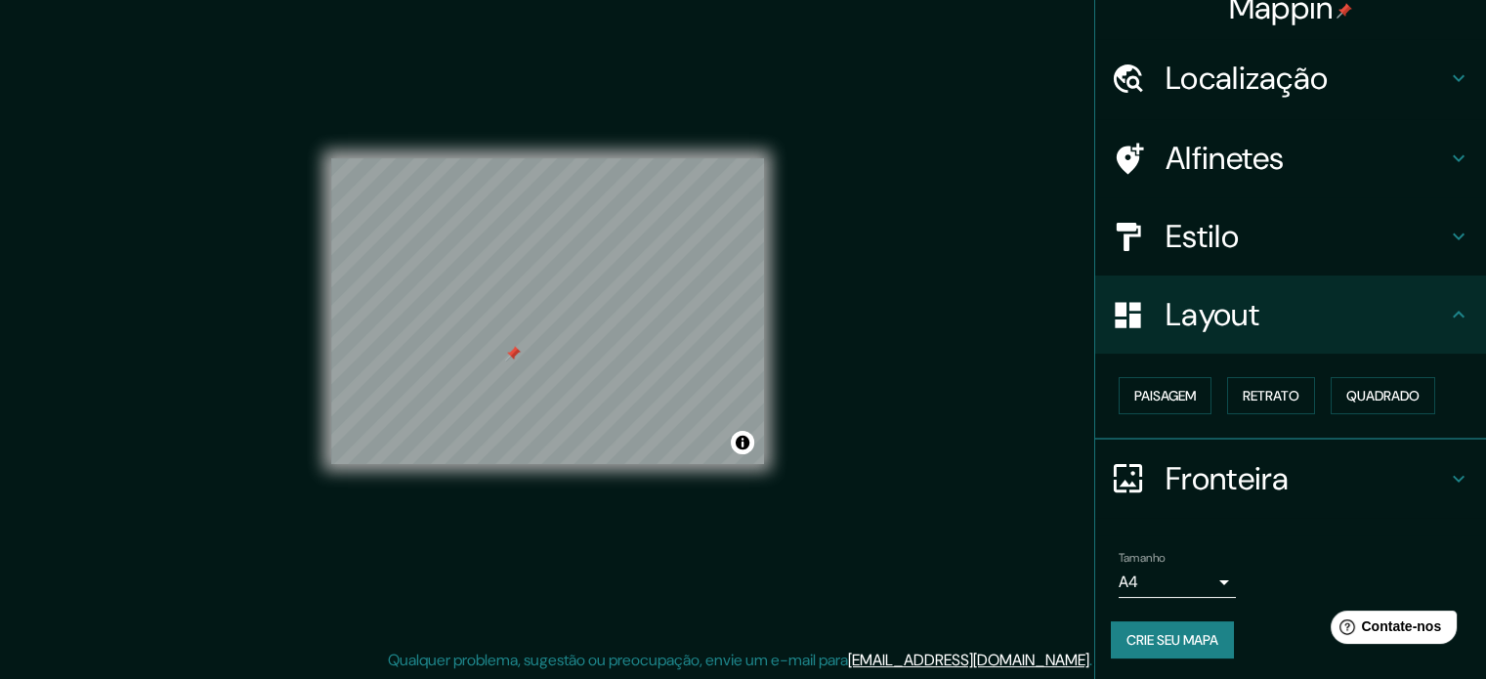
click at [1235, 289] on div "Layout" at bounding box center [1290, 314] width 391 height 78
click at [1230, 237] on h4 "Estilo" at bounding box center [1305, 236] width 281 height 39
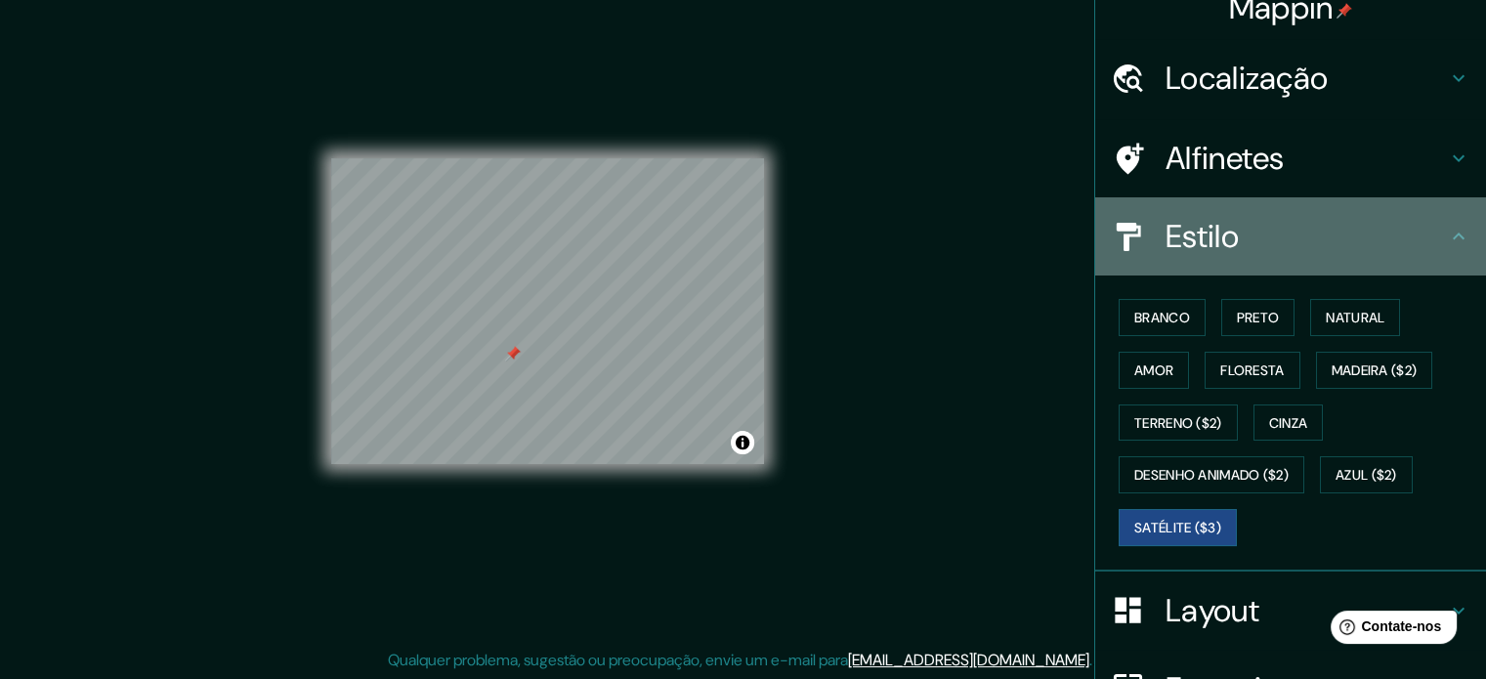
click at [1230, 237] on h4 "Estilo" at bounding box center [1305, 236] width 281 height 39
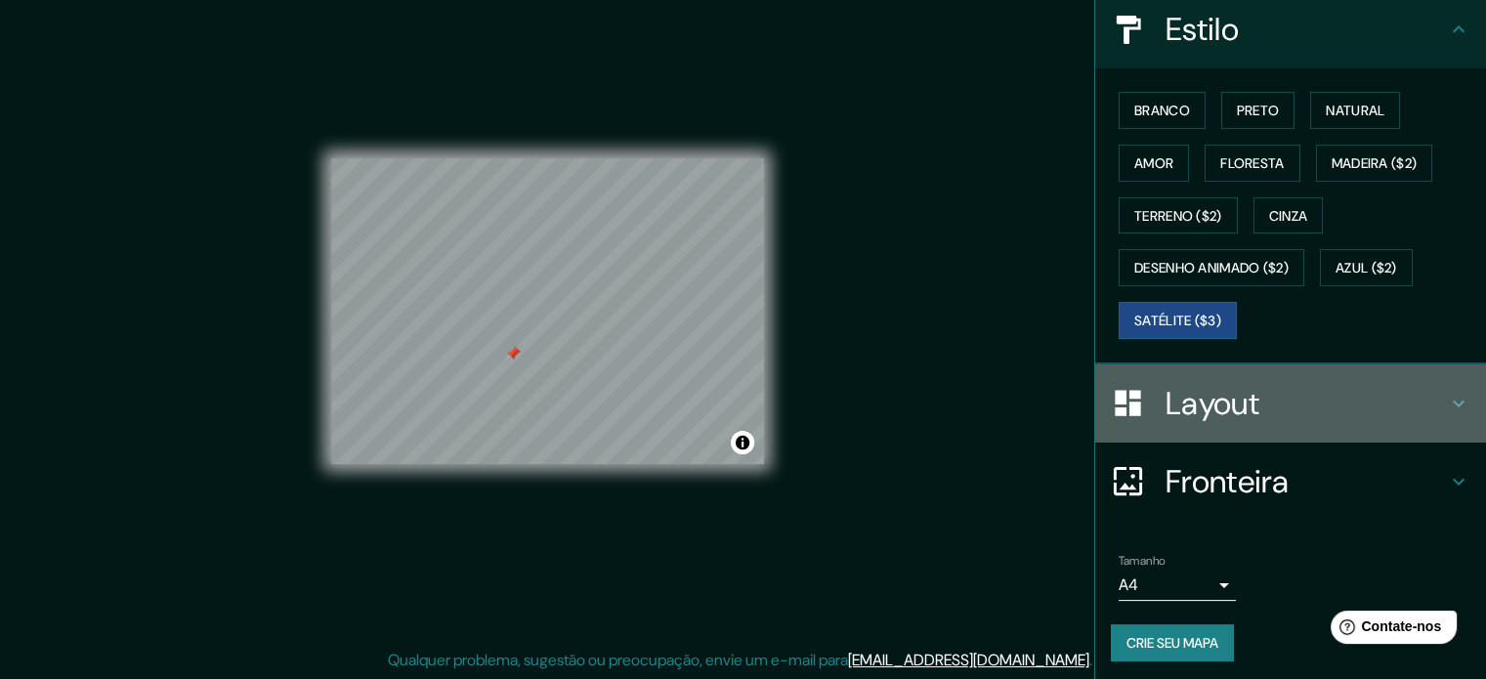
click at [1331, 398] on h4 "Layout" at bounding box center [1305, 403] width 281 height 39
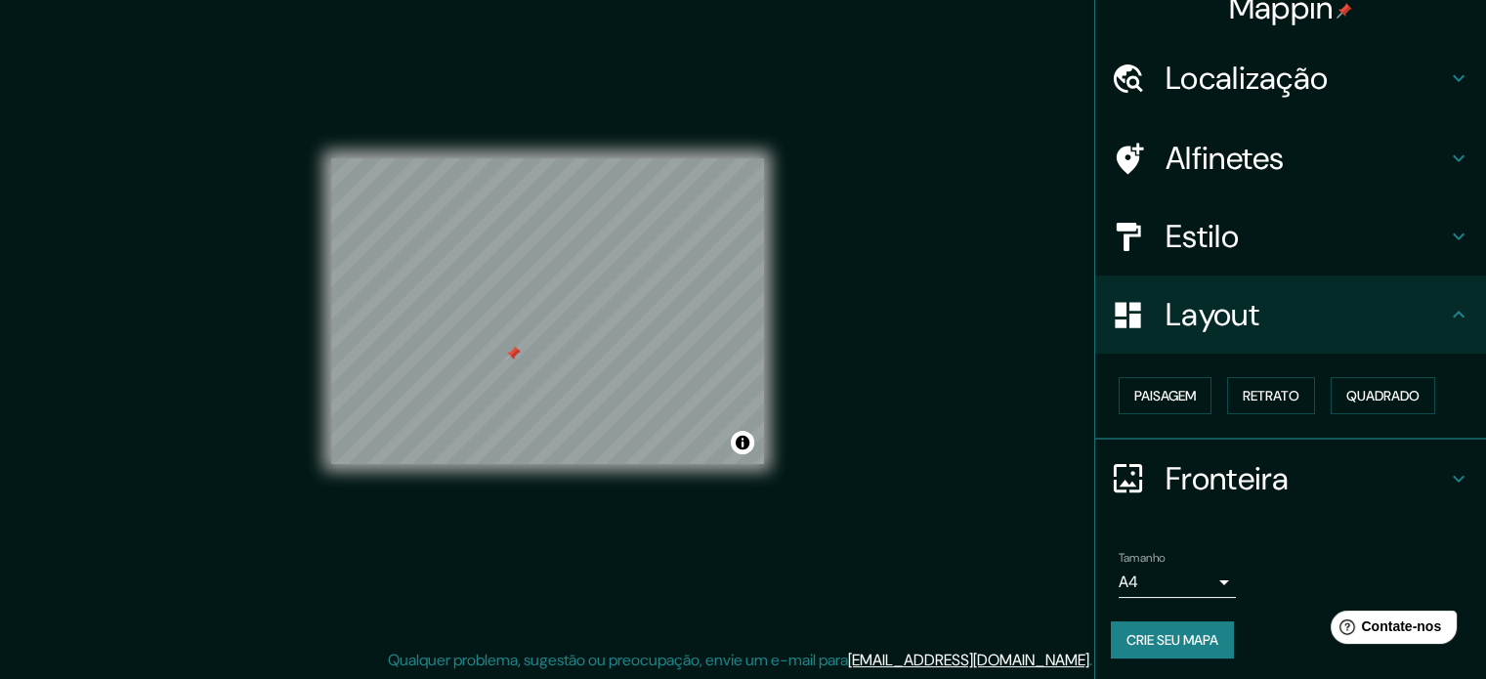
click at [1282, 480] on h4 "Fronteira" at bounding box center [1305, 478] width 281 height 39
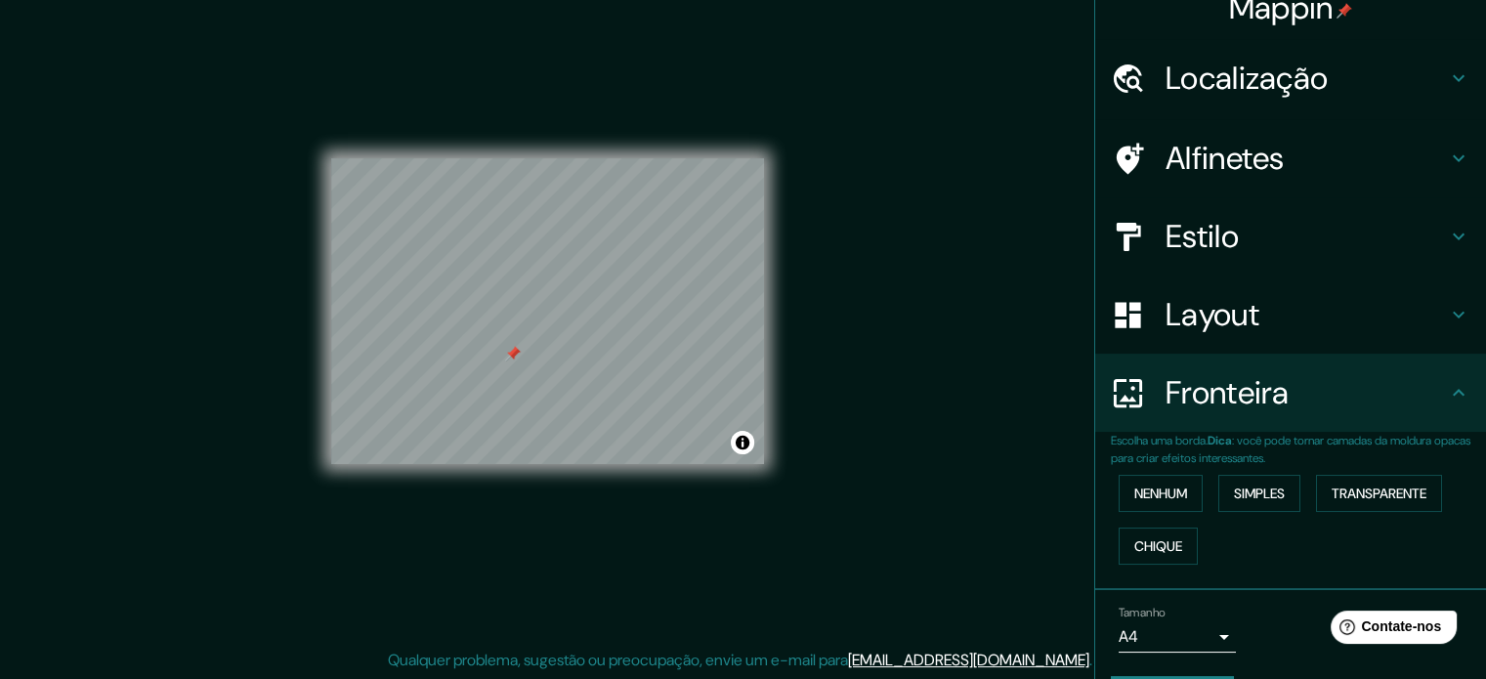
scroll to position [78, 0]
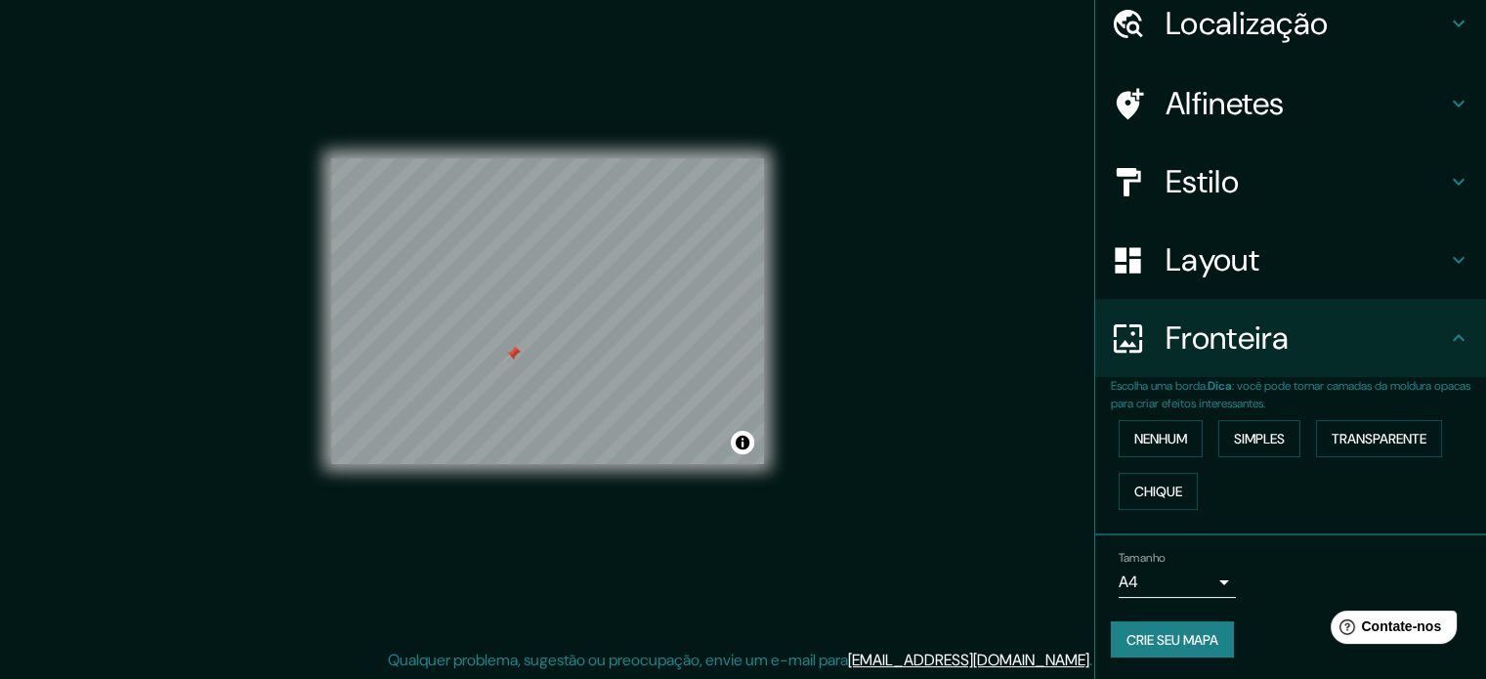
click at [1185, 644] on font "Crie seu mapa" at bounding box center [1172, 640] width 92 height 18
